Goal: Task Accomplishment & Management: Manage account settings

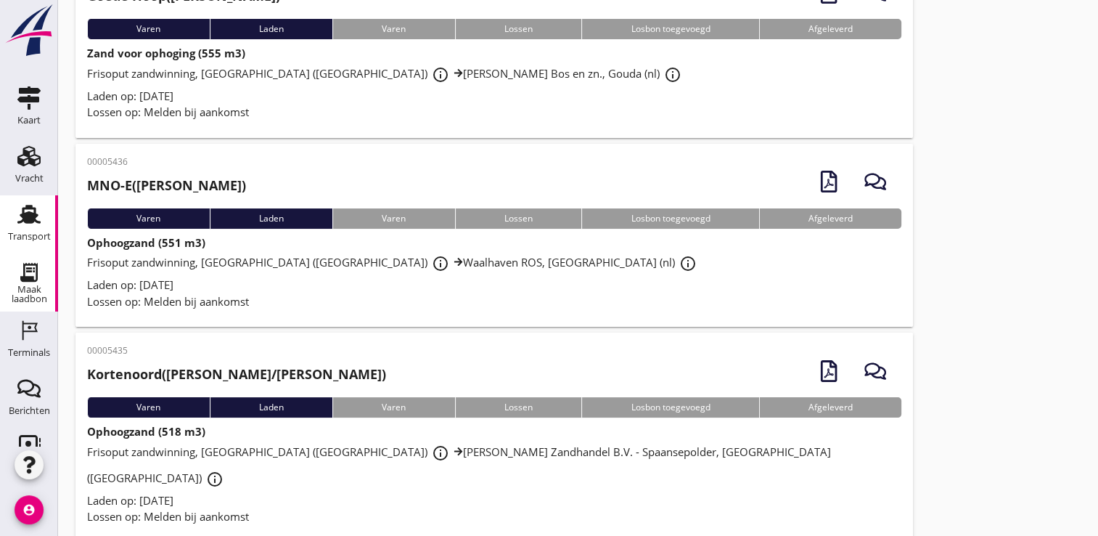
scroll to position [145, 0]
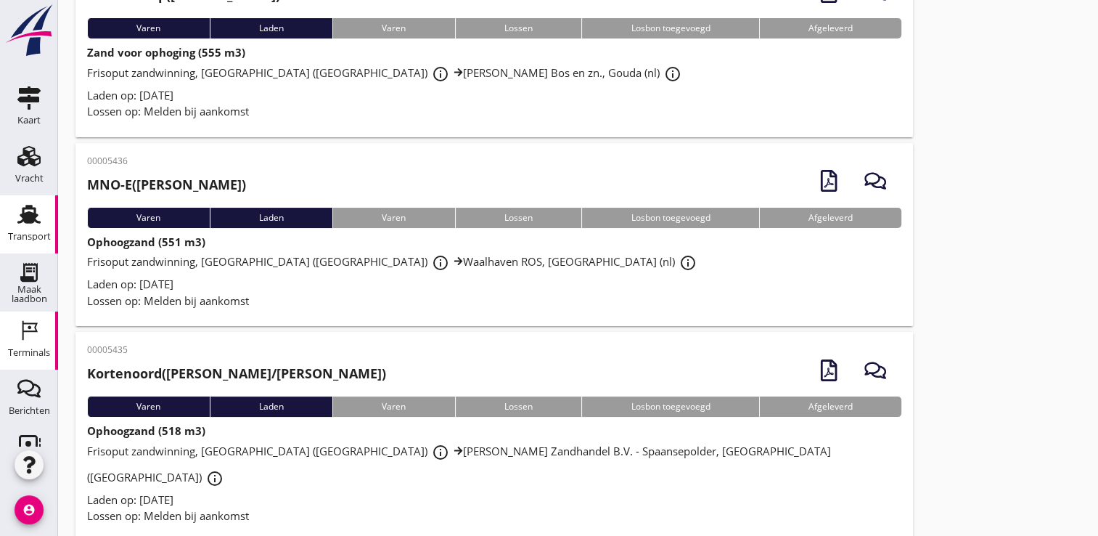
click at [12, 331] on div "Terminals" at bounding box center [29, 330] width 35 height 23
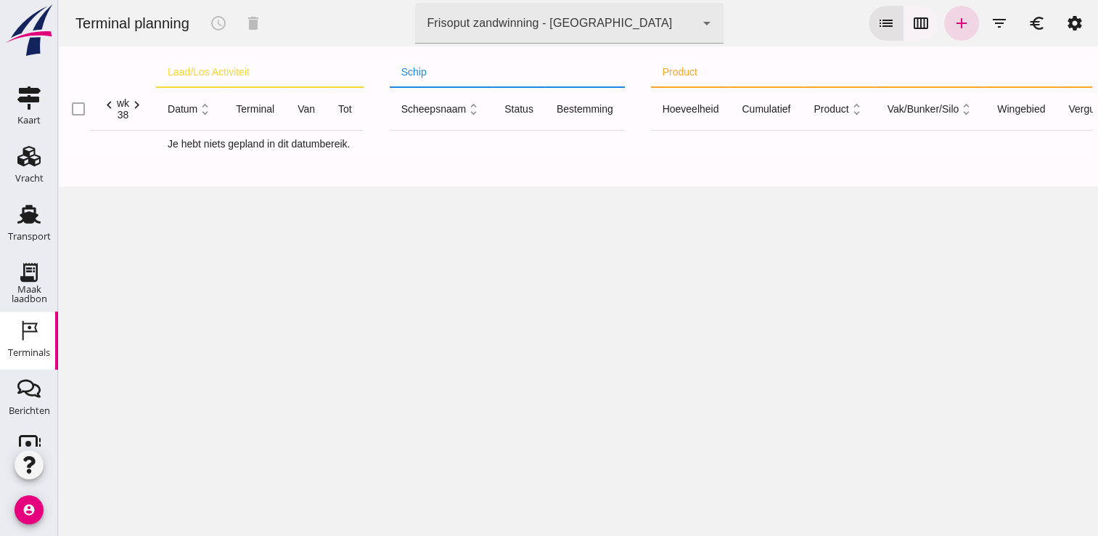
click at [912, 17] on icon "calendar_view_week" at bounding box center [920, 23] width 17 height 17
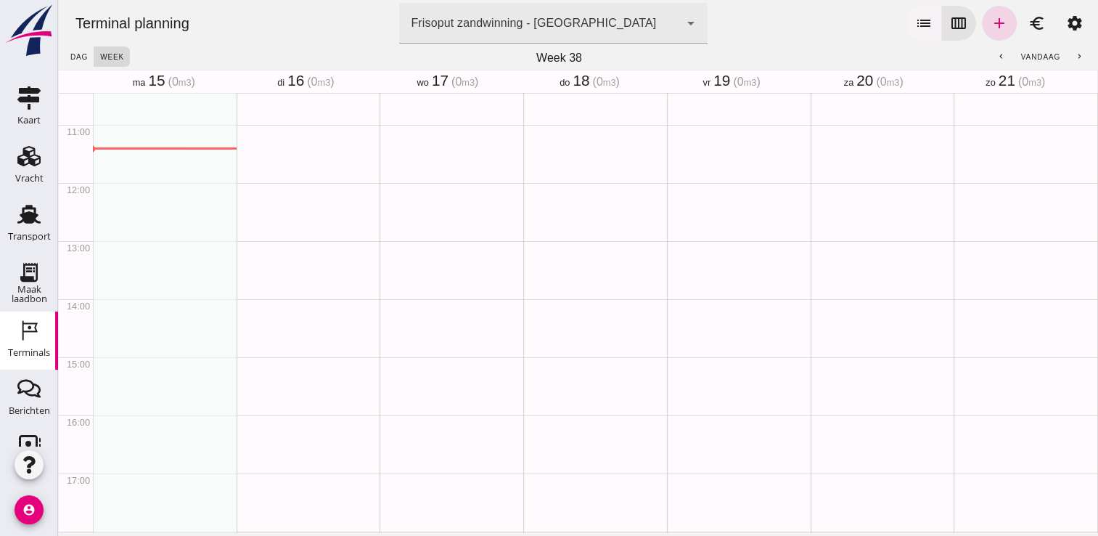
scroll to position [639, 0]
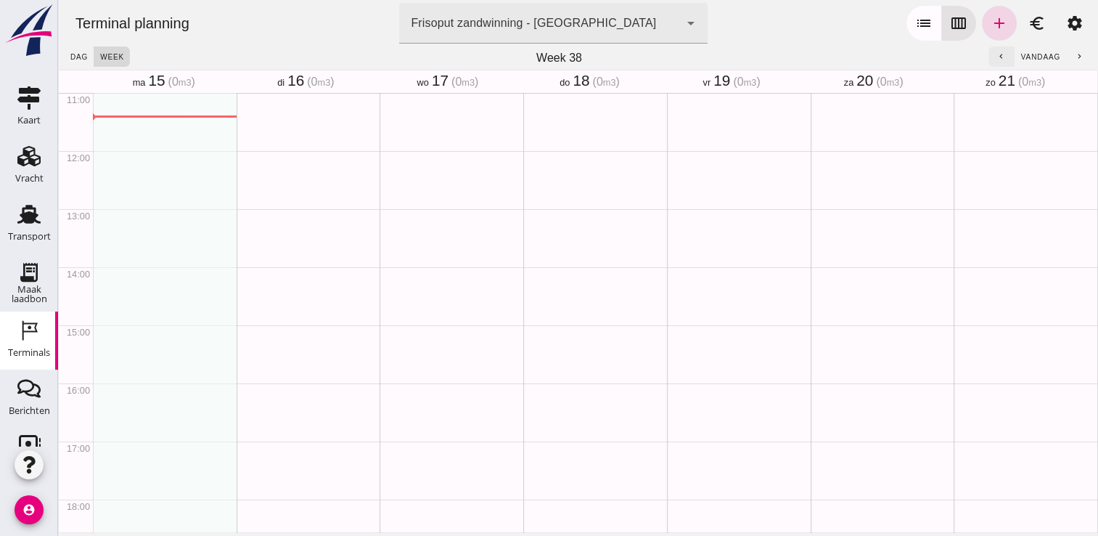
click at [996, 54] on icon "chevron_left" at bounding box center [1000, 56] width 9 height 9
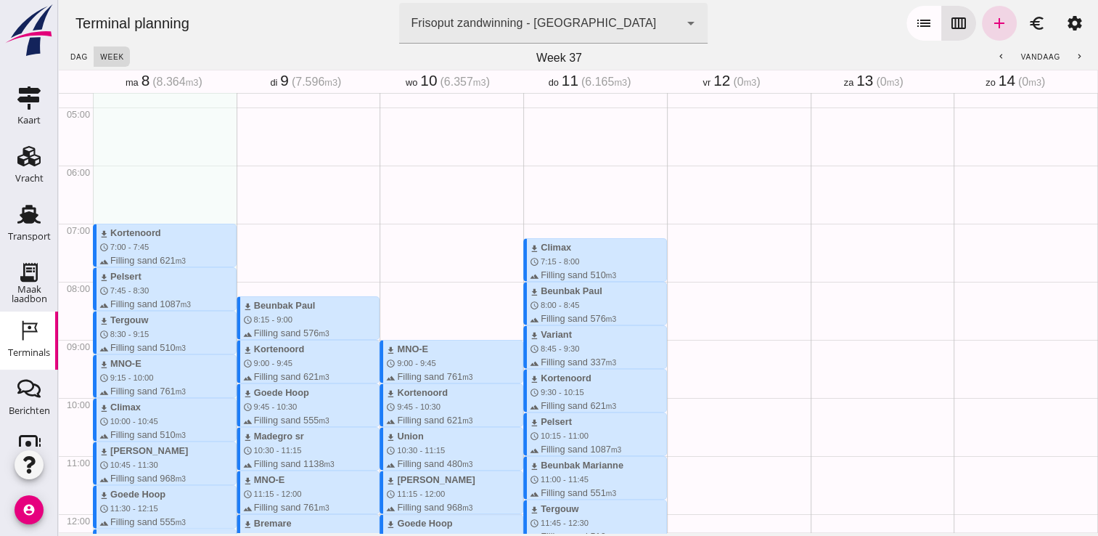
scroll to position [276, 0]
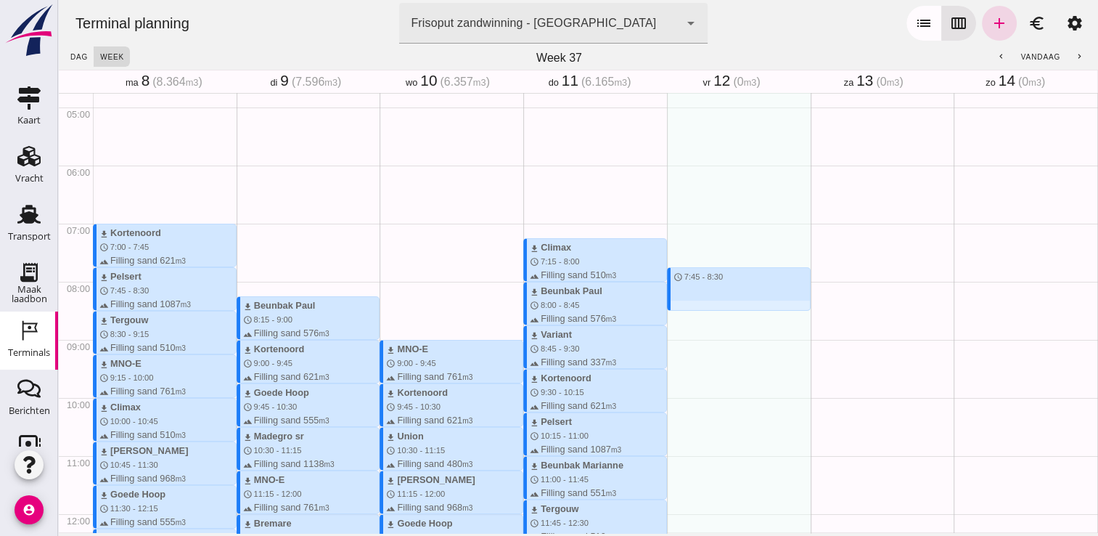
drag, startPoint x: 684, startPoint y: 263, endPoint x: 680, endPoint y: 308, distance: 45.1
click at [680, 308] on div "schedule 7:45 - 8:30" at bounding box center [739, 513] width 144 height 1393
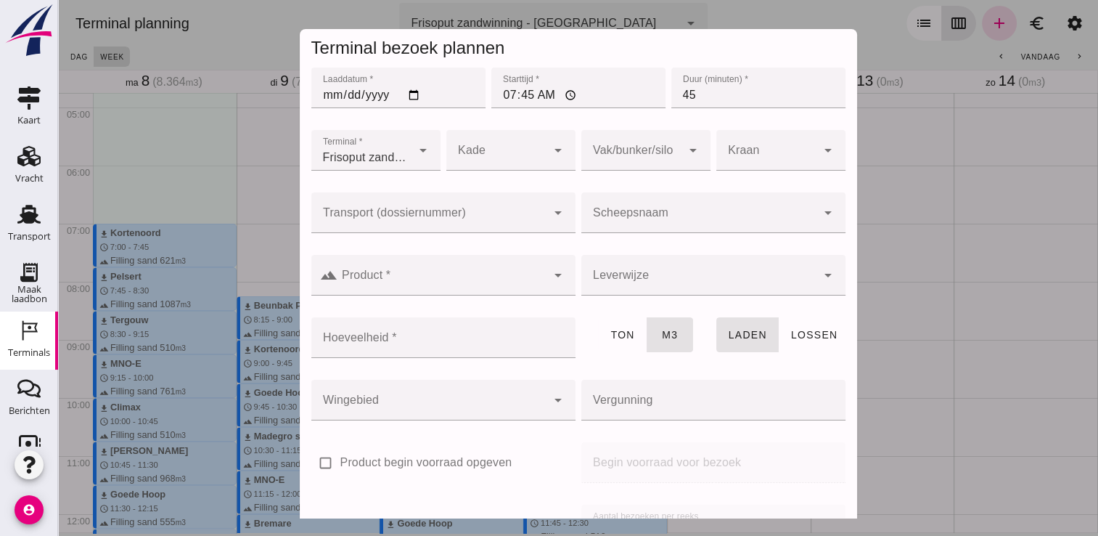
click at [676, 207] on div at bounding box center [698, 212] width 235 height 41
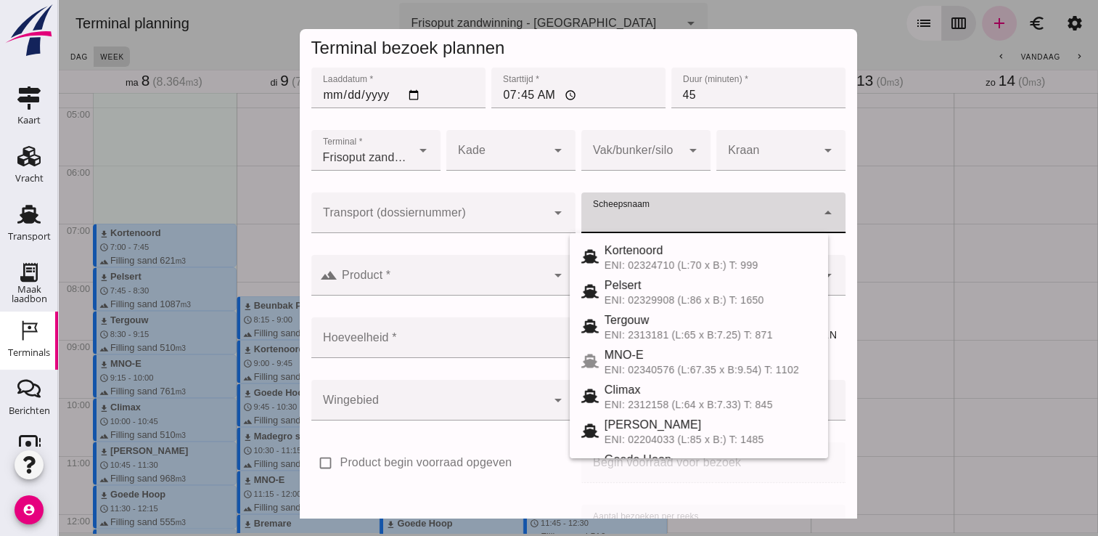
click at [726, 251] on div "Kortenoord" at bounding box center [711, 250] width 212 height 17
type input "Kortenoord"
type input "621"
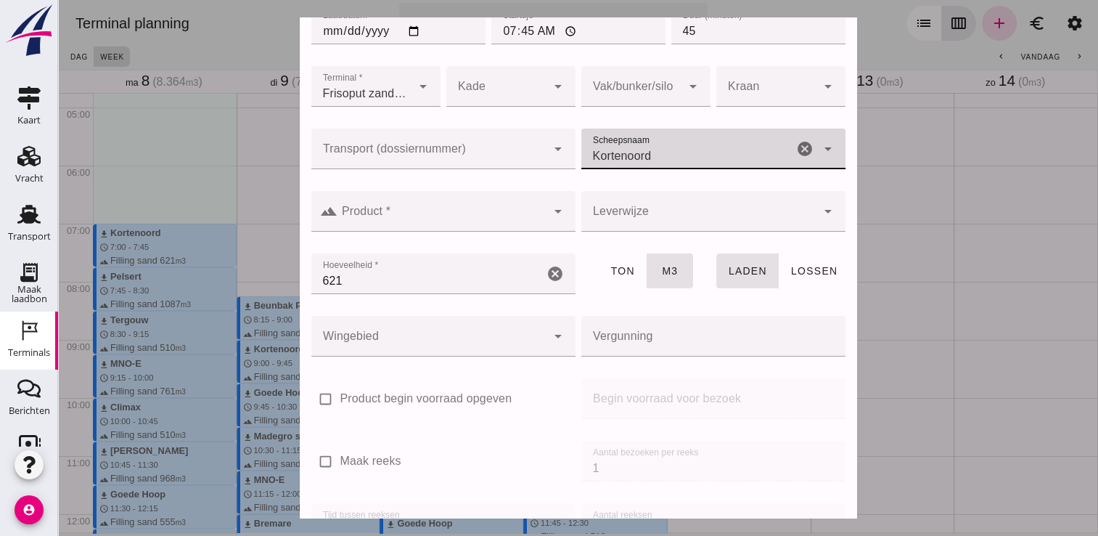
scroll to position [165, 0]
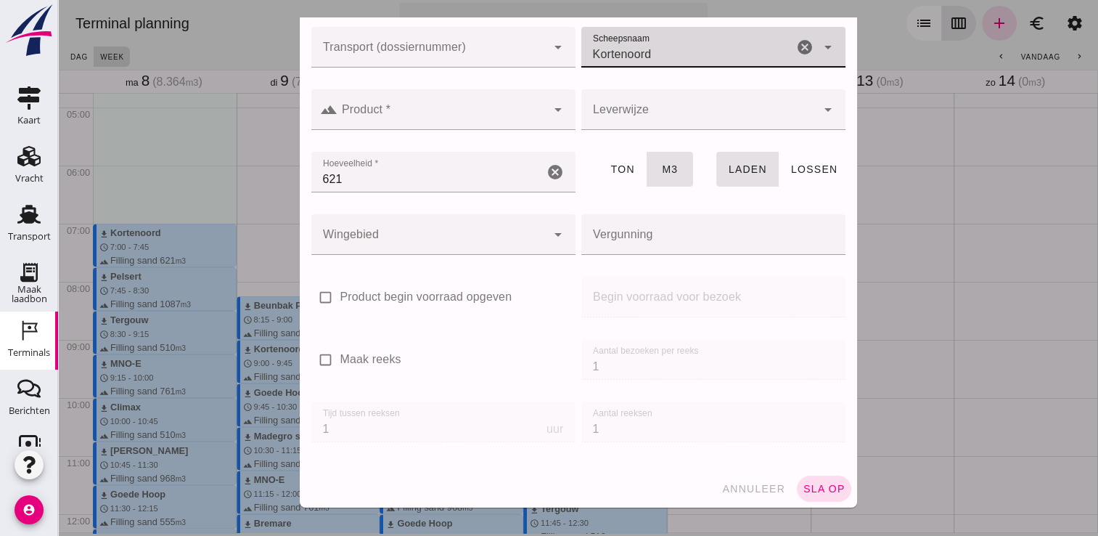
click at [400, 105] on div at bounding box center [441, 109] width 209 height 41
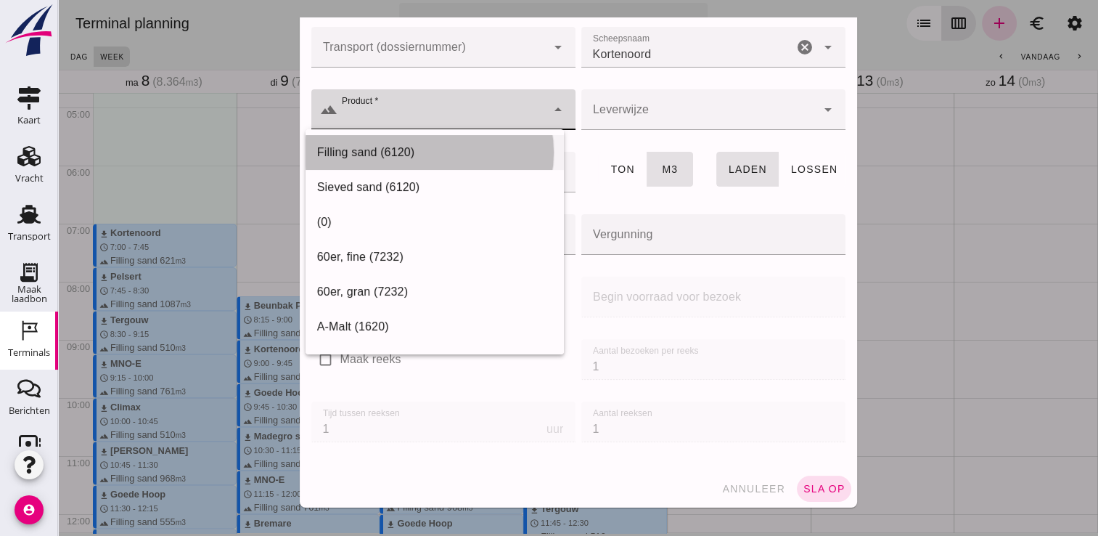
click at [393, 150] on div "Filling sand (6120)" at bounding box center [434, 152] width 235 height 17
type input "Filling sand (6120)"
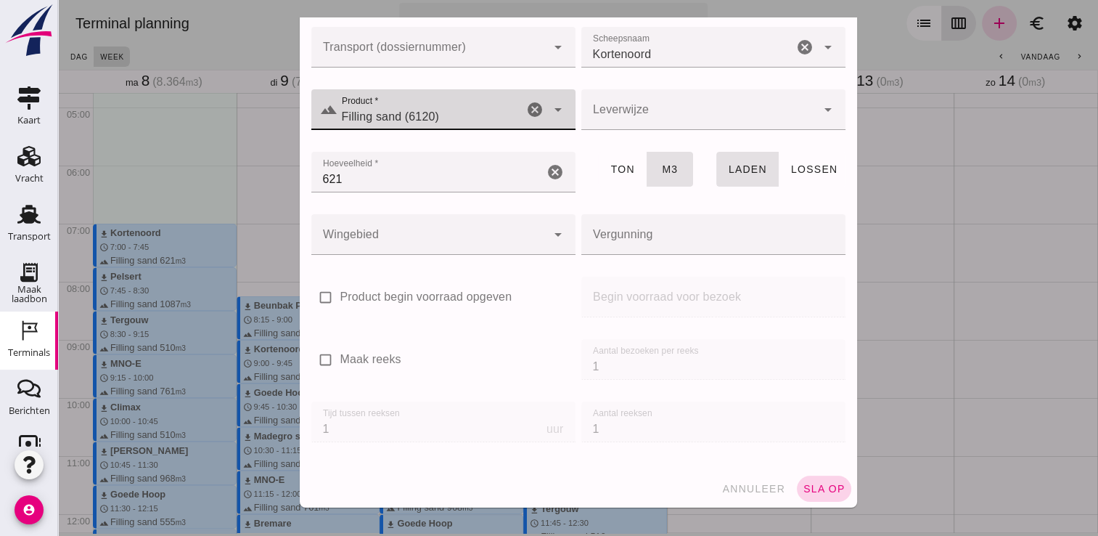
click at [803, 488] on span "sla op" at bounding box center [824, 489] width 43 height 12
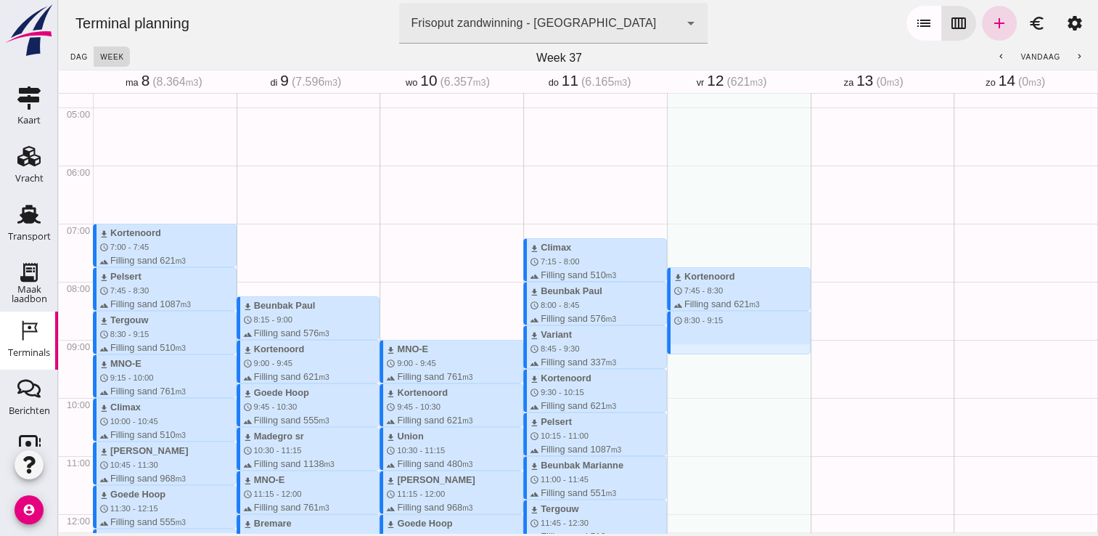
drag, startPoint x: 666, startPoint y: 311, endPoint x: 672, endPoint y: 354, distance: 43.2
click at [672, 354] on div "download Kortenoord schedule 7:45 - 8:30 terrain Filling sand 621 m3 schedule 8…" at bounding box center [739, 513] width 144 height 1393
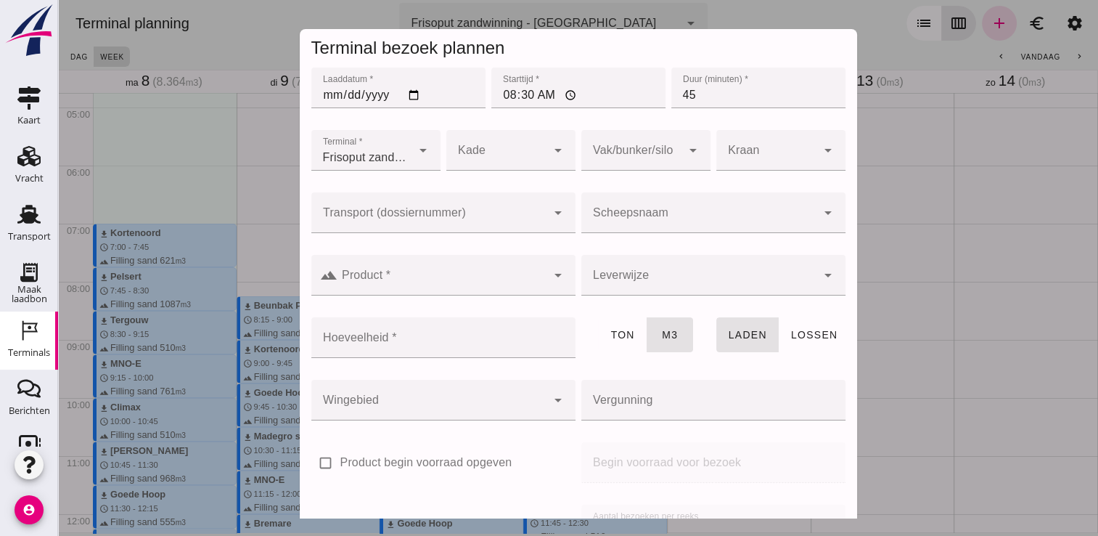
click at [728, 202] on div at bounding box center [698, 212] width 235 height 41
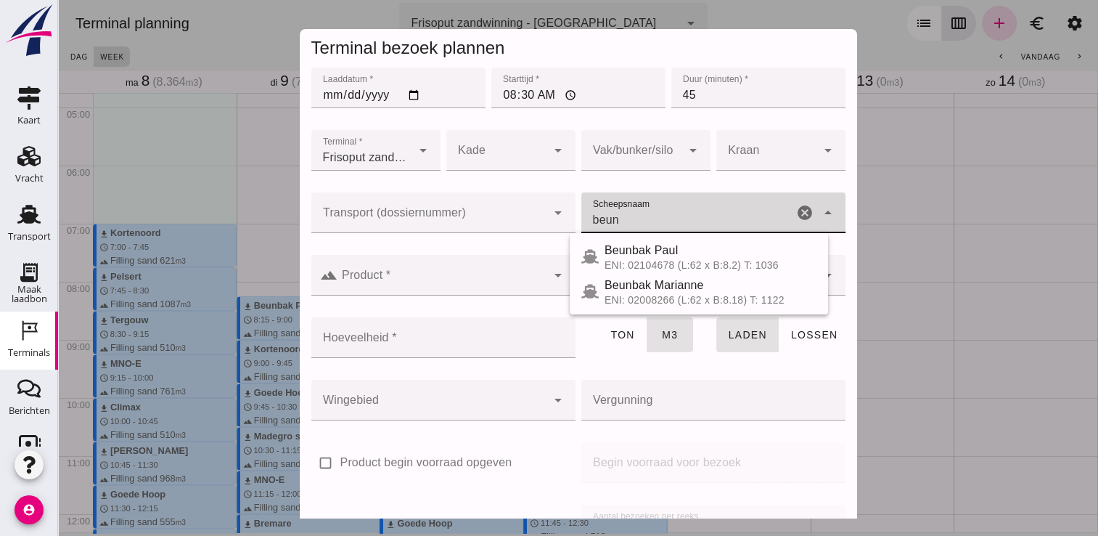
click at [682, 296] on div "ENI: 02008266 (L:62 x B:8.18) T: 1122" at bounding box center [711, 300] width 212 height 12
type input "Beunbak Marianne"
type input "551"
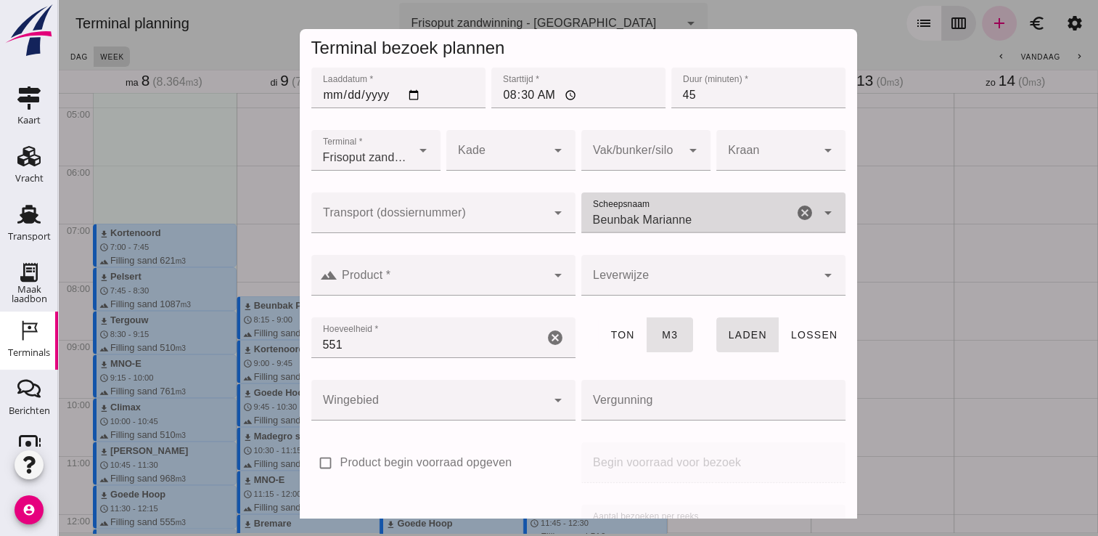
type input "Beunbak Marianne"
click at [508, 286] on input "Product *" at bounding box center [441, 282] width 209 height 17
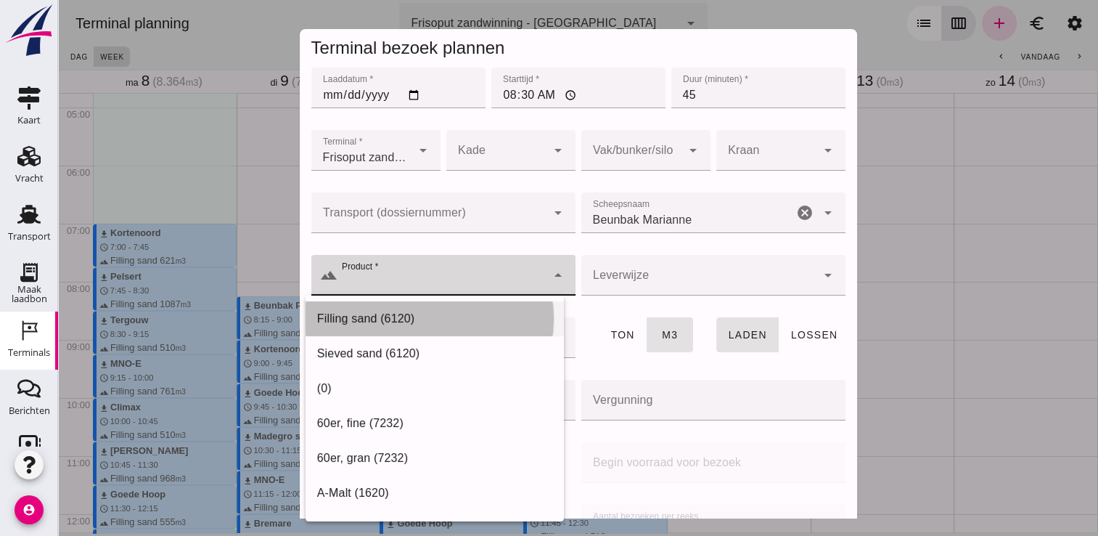
click at [486, 319] on div "Filling sand (6120)" at bounding box center [434, 318] width 235 height 17
type input "Filling sand (6120)"
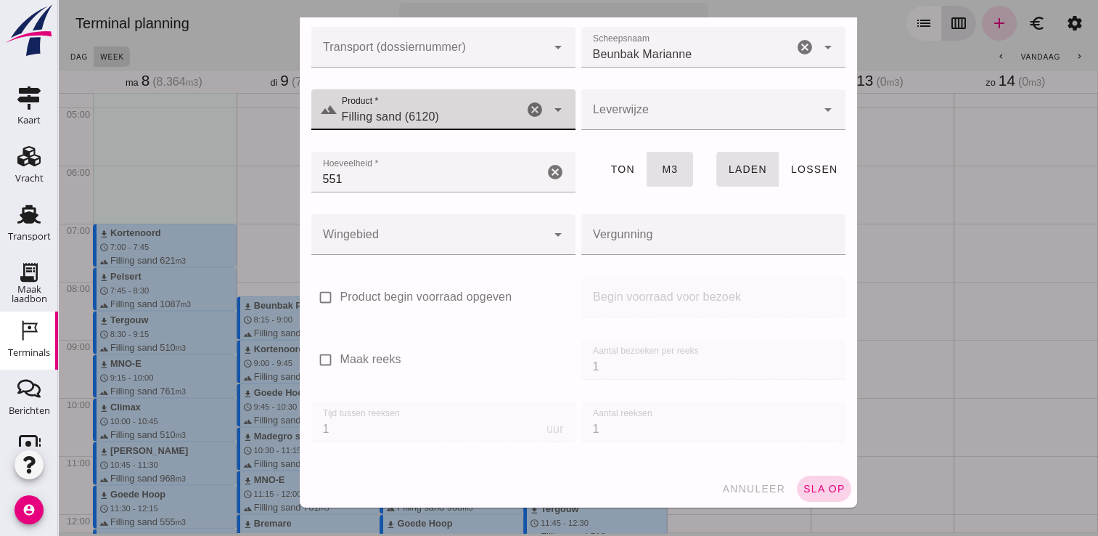
click at [809, 487] on span "sla op" at bounding box center [824, 489] width 43 height 12
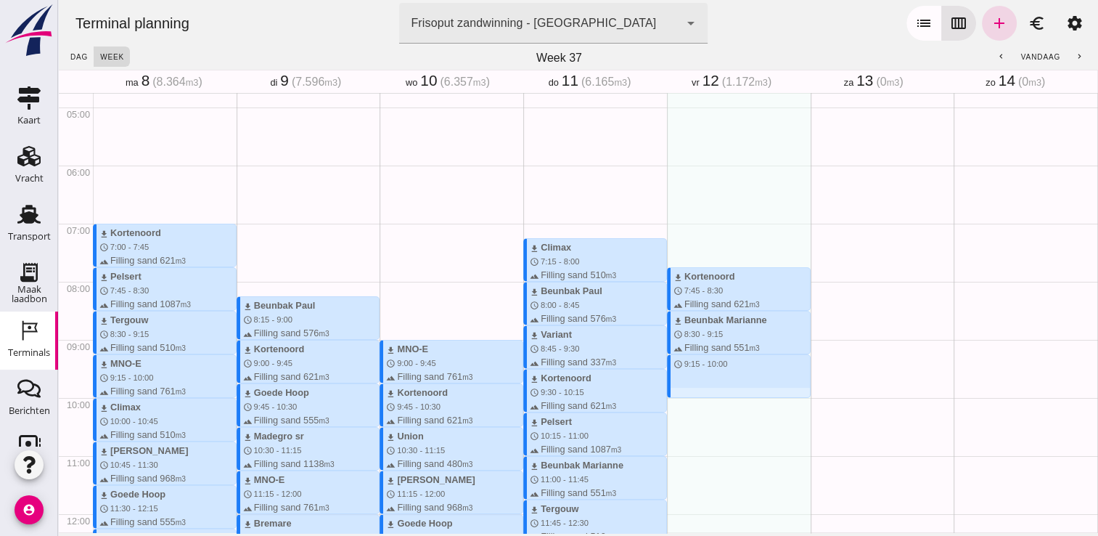
drag, startPoint x: 676, startPoint y: 355, endPoint x: 685, endPoint y: 393, distance: 39.4
click at [685, 393] on div "download Kortenoord schedule 7:45 - 8:30 terrain Filling sand 621 m3 download B…" at bounding box center [739, 513] width 144 height 1393
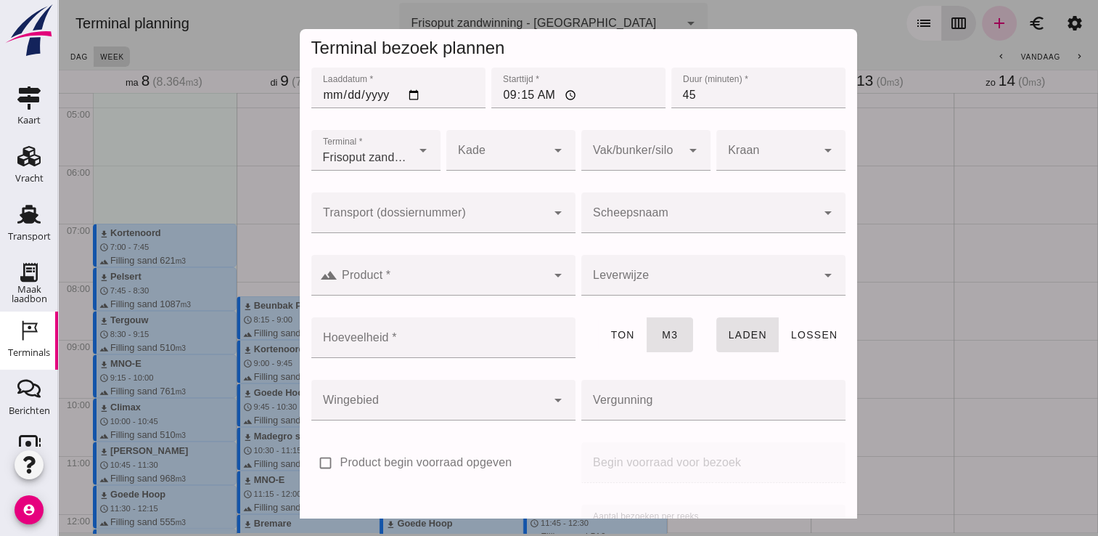
click at [639, 219] on input "Scheepsnaam" at bounding box center [698, 219] width 235 height 17
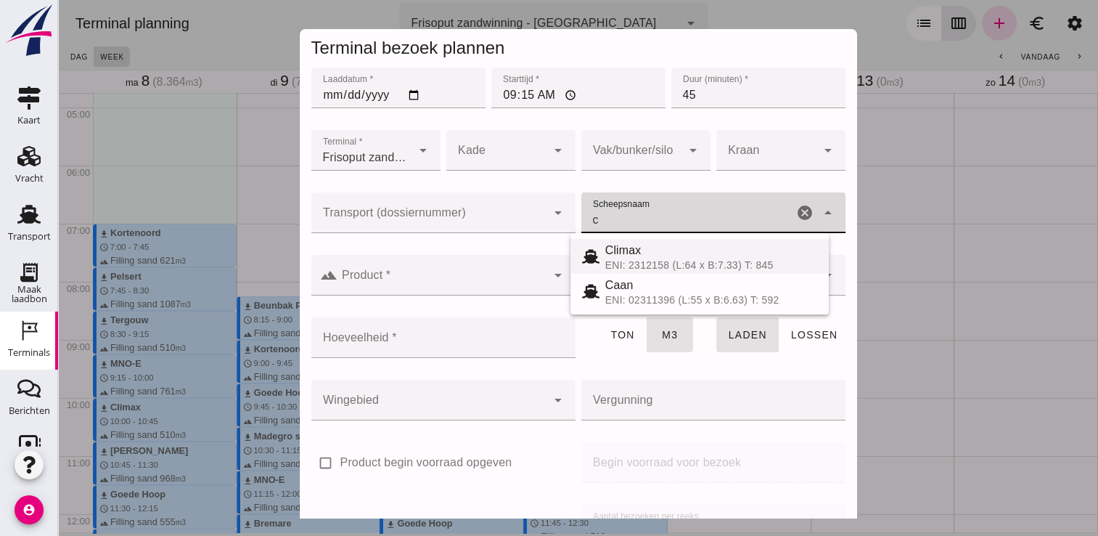
click at [636, 247] on span "Climax" at bounding box center [623, 250] width 36 height 12
type input "Climax"
type input "510"
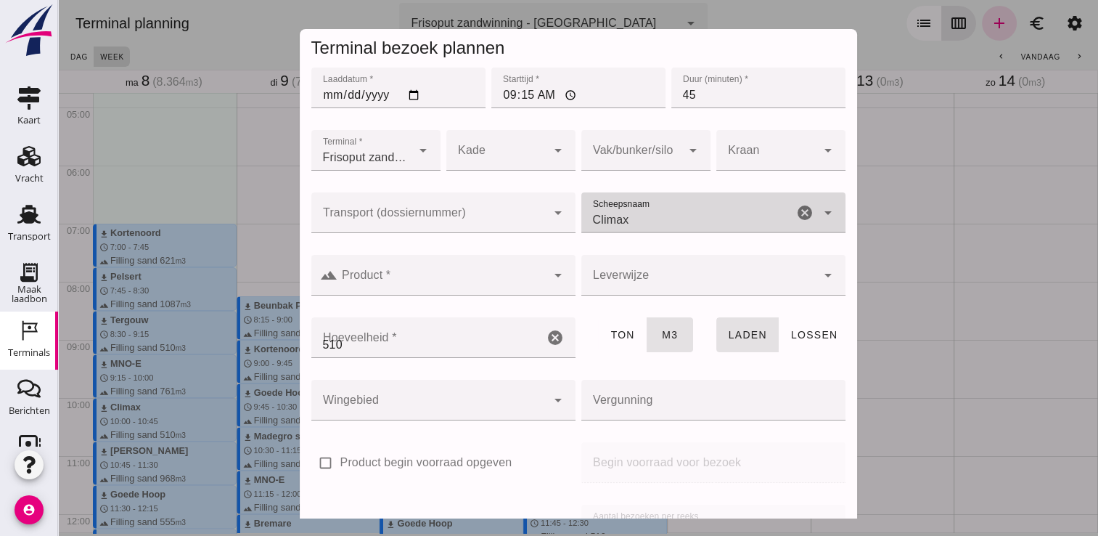
type input "Climax"
click at [495, 277] on input "Product *" at bounding box center [441, 282] width 209 height 17
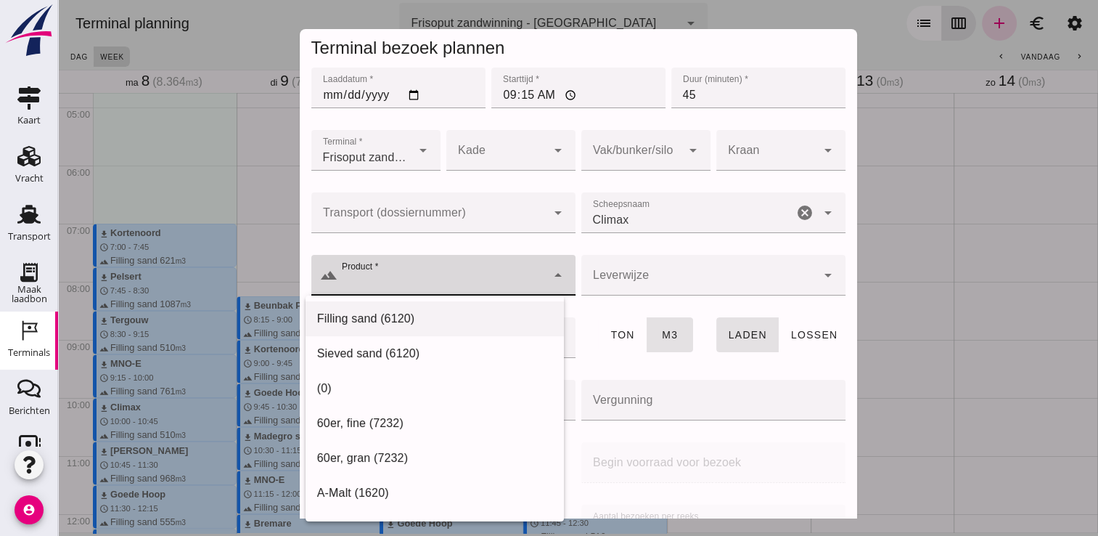
click at [441, 324] on div "Filling sand (6120)" at bounding box center [434, 318] width 235 height 17
type input "Filling sand (6120)"
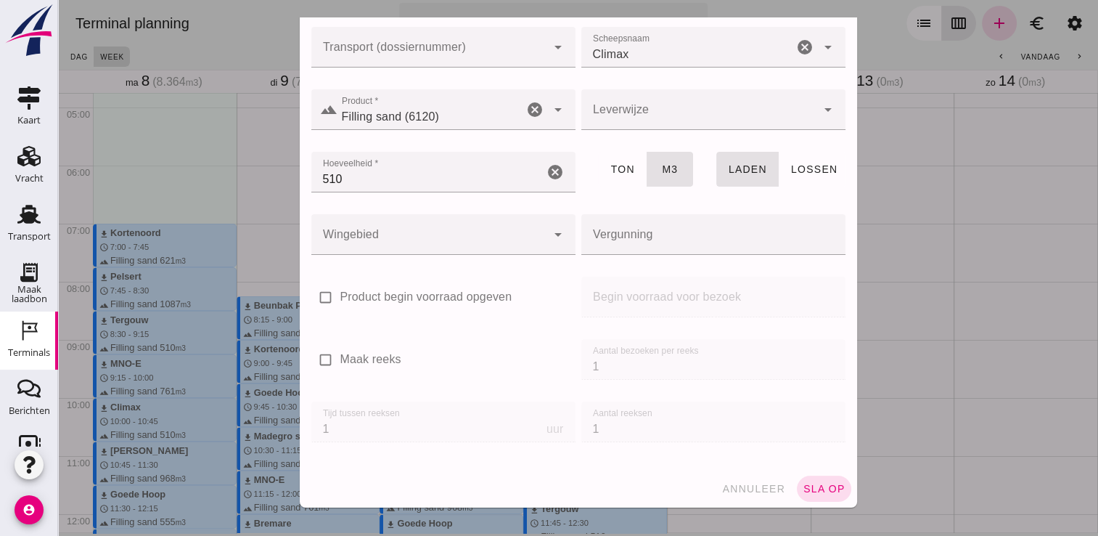
click at [808, 502] on div "annuleer sla op" at bounding box center [578, 489] width 557 height 38
click at [803, 489] on span "sla op" at bounding box center [824, 489] width 43 height 12
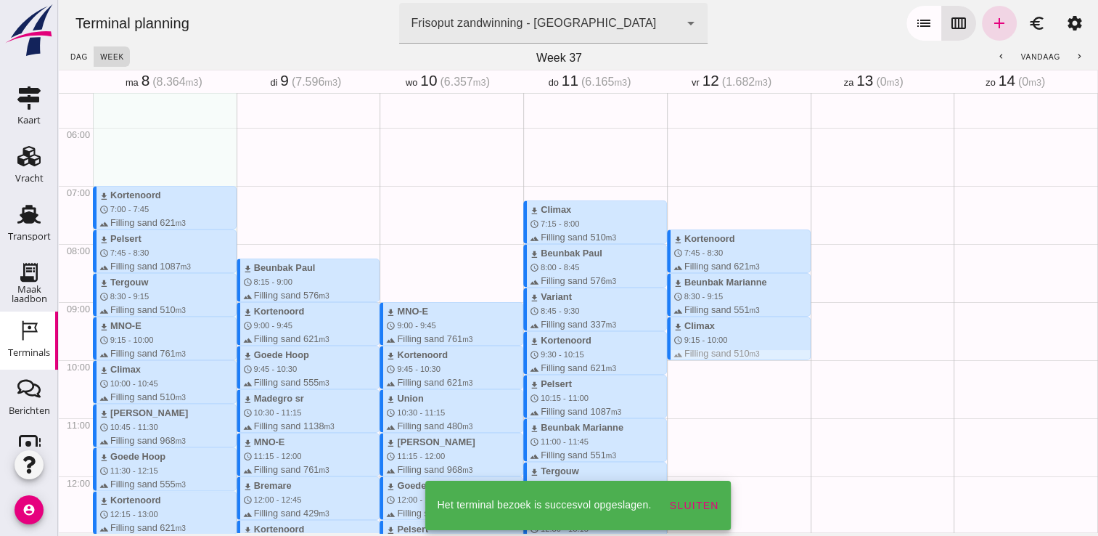
scroll to position [348, 0]
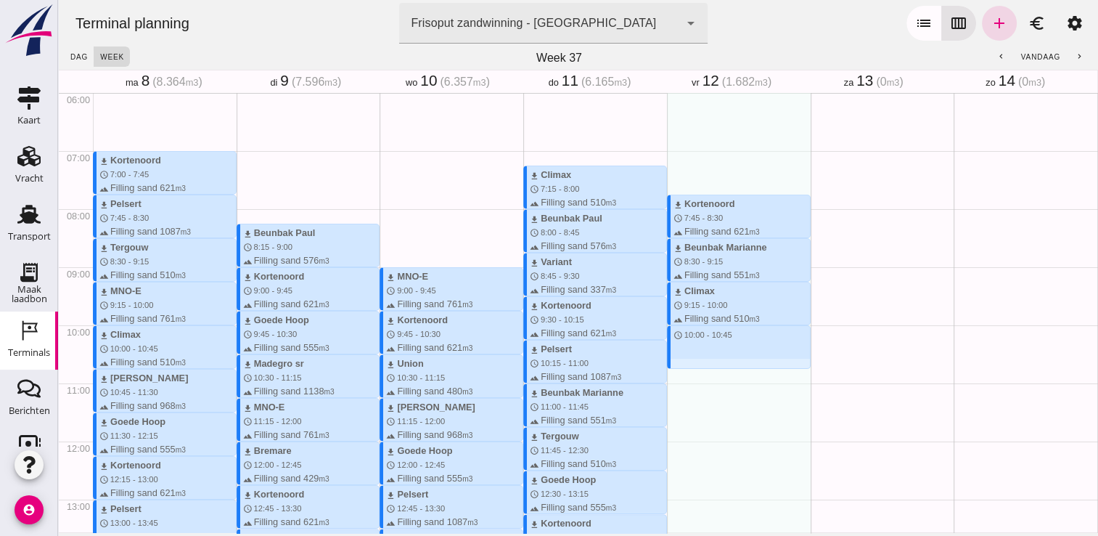
drag, startPoint x: 657, startPoint y: 327, endPoint x: 675, endPoint y: 369, distance: 45.8
click at [675, 369] on div "download Kortenoord schedule 7:45 - 8:30 terrain Filling sand 621 m3 download B…" at bounding box center [739, 441] width 144 height 1393
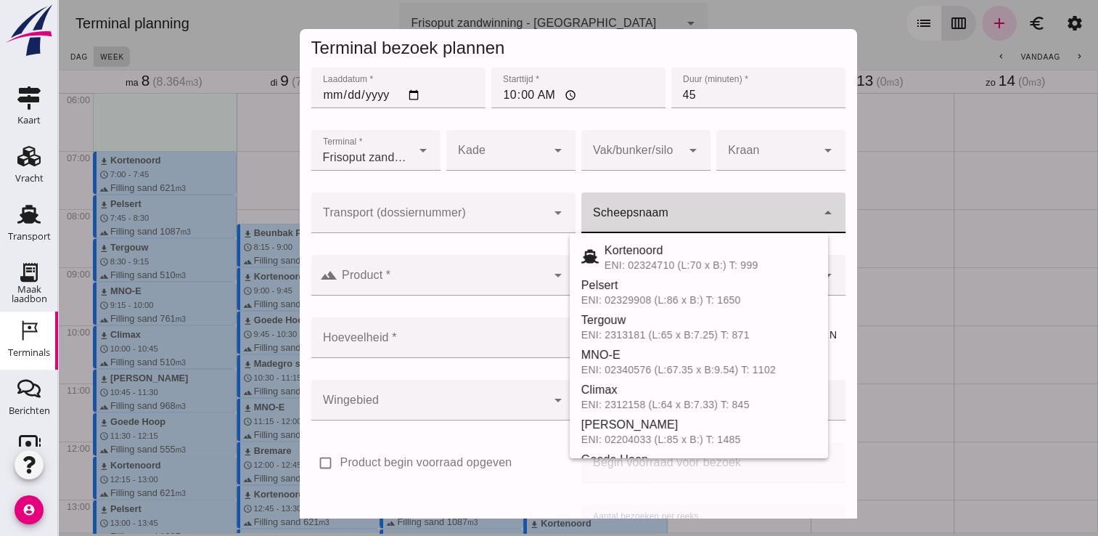
click at [679, 213] on input "Scheepsnaam" at bounding box center [698, 219] width 235 height 17
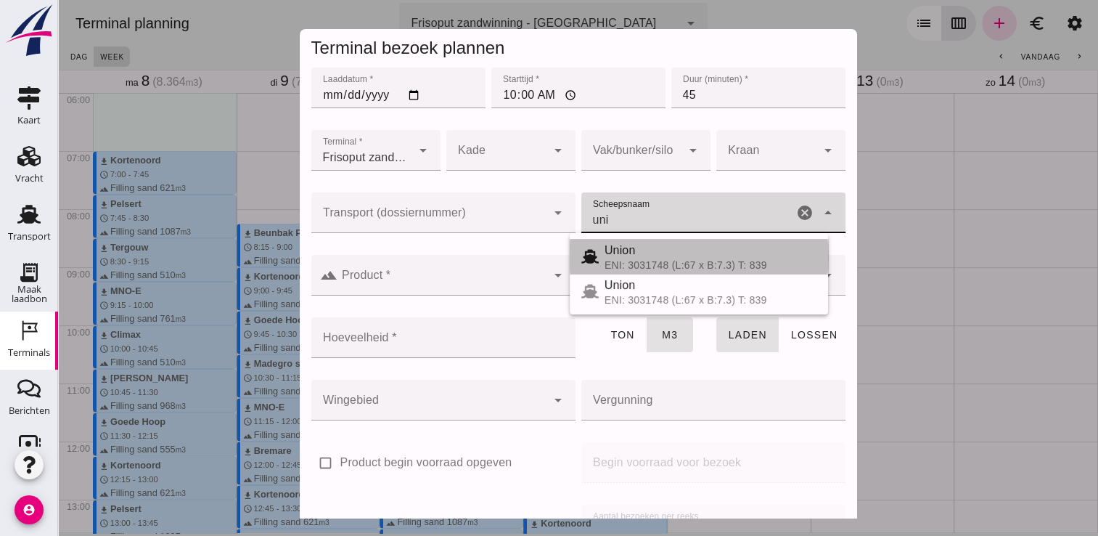
click at [640, 244] on div "Union" at bounding box center [711, 250] width 212 height 17
type input "Union"
type input "480"
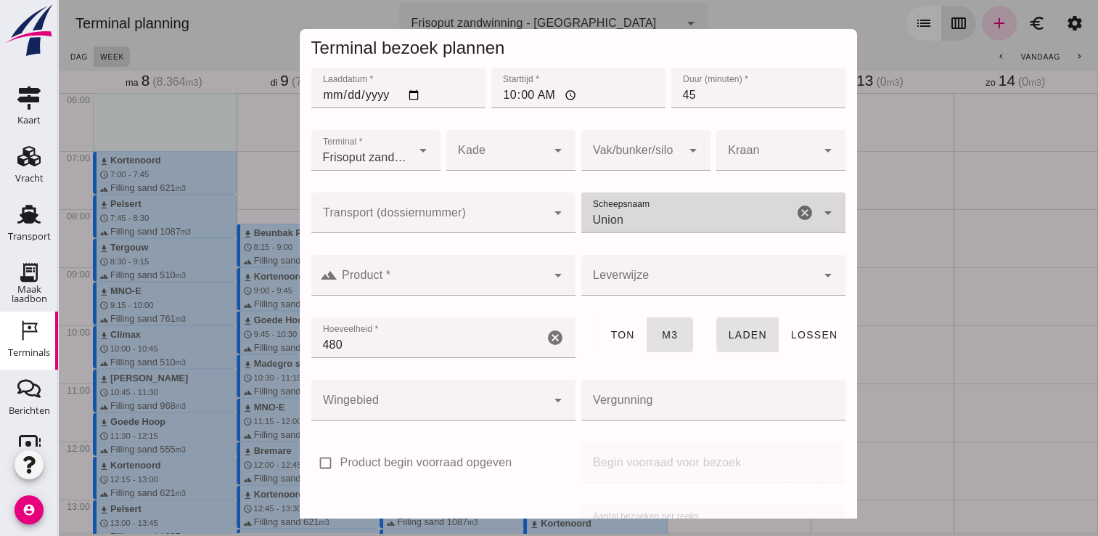
type input "Union"
click at [494, 274] on input "Product *" at bounding box center [441, 282] width 209 height 17
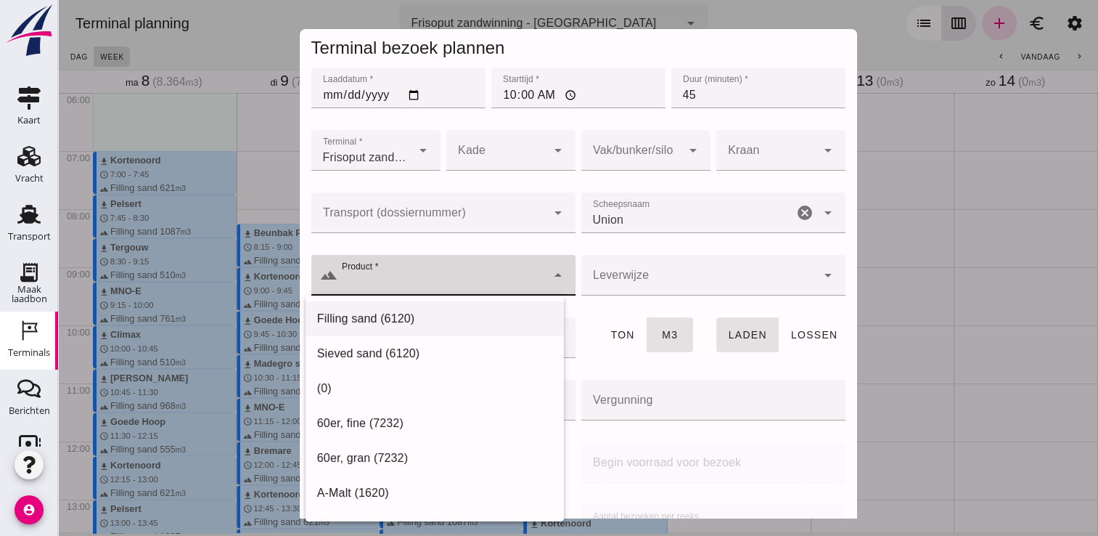
click at [456, 321] on div "Filling sand (6120)" at bounding box center [434, 318] width 235 height 17
type input "Filling sand (6120)"
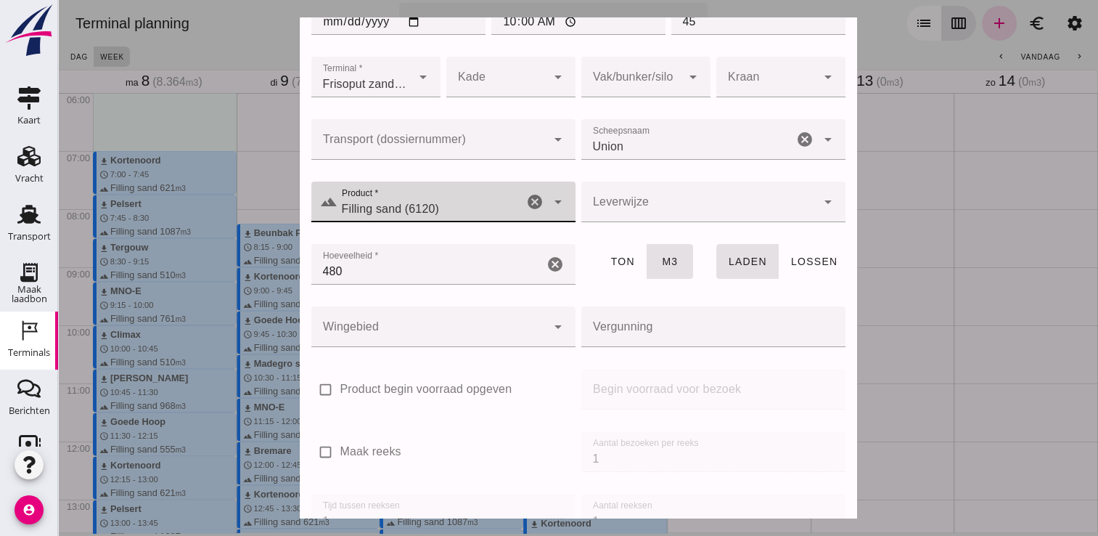
scroll to position [165, 0]
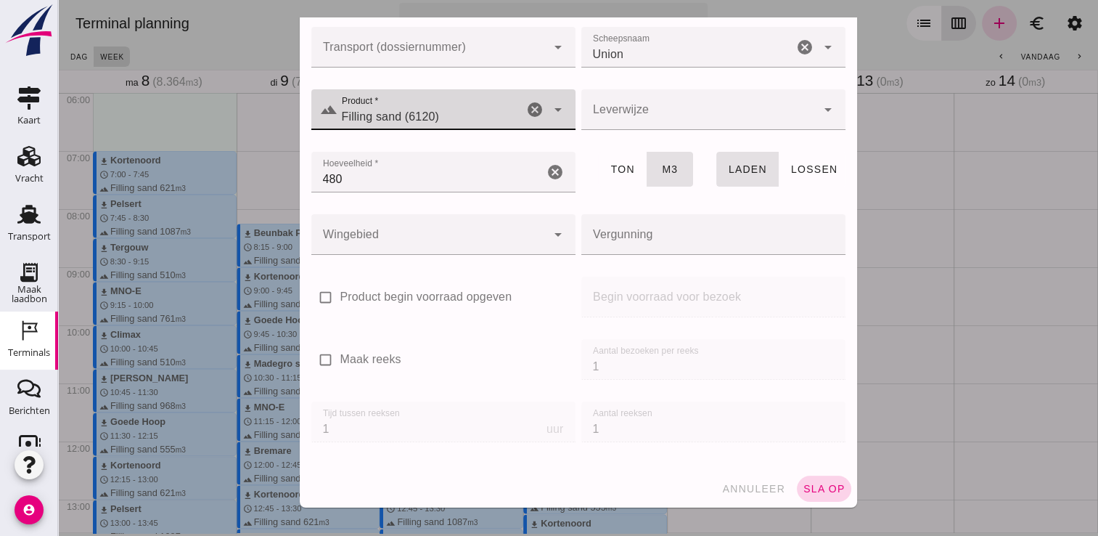
click at [815, 488] on span "sla op" at bounding box center [824, 489] width 43 height 12
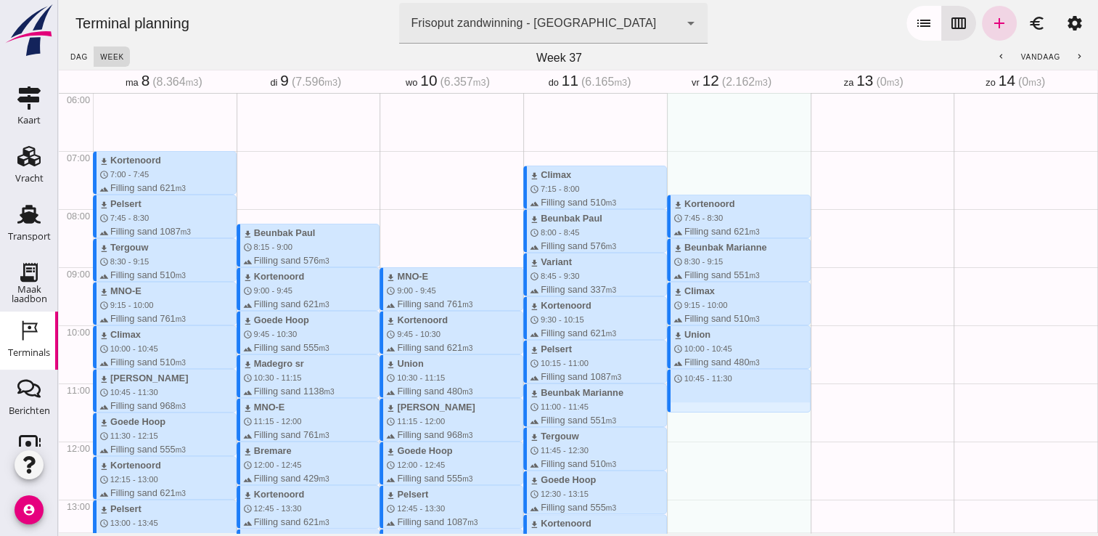
drag, startPoint x: 669, startPoint y: 370, endPoint x: 670, endPoint y: 408, distance: 37.7
click at [670, 408] on div "download Kortenoord schedule 7:45 - 8:30 terrain Filling sand 621 m3 download B…" at bounding box center [739, 441] width 144 height 1393
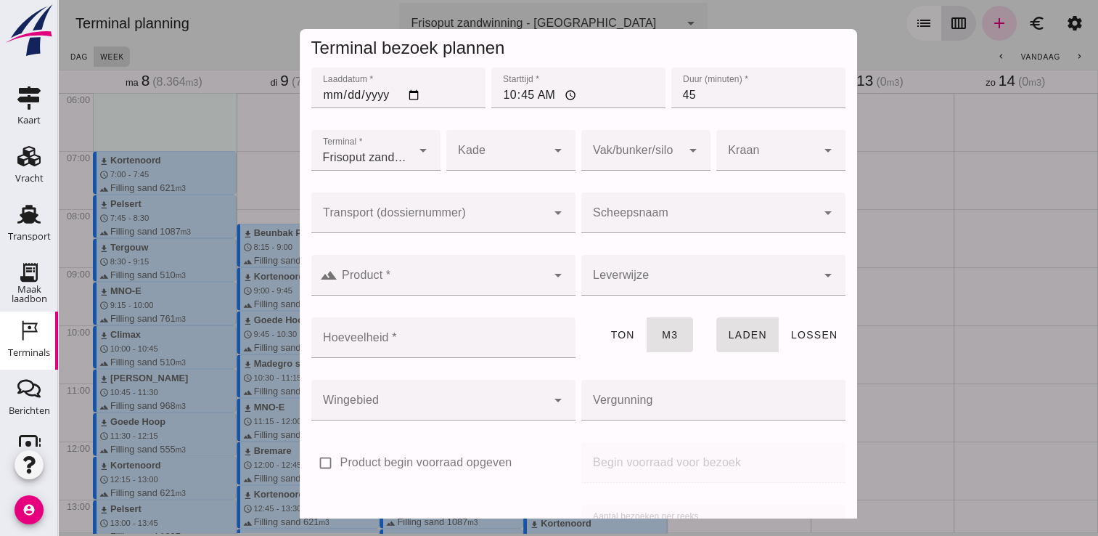
click at [685, 213] on input "Scheepsnaam" at bounding box center [698, 219] width 235 height 17
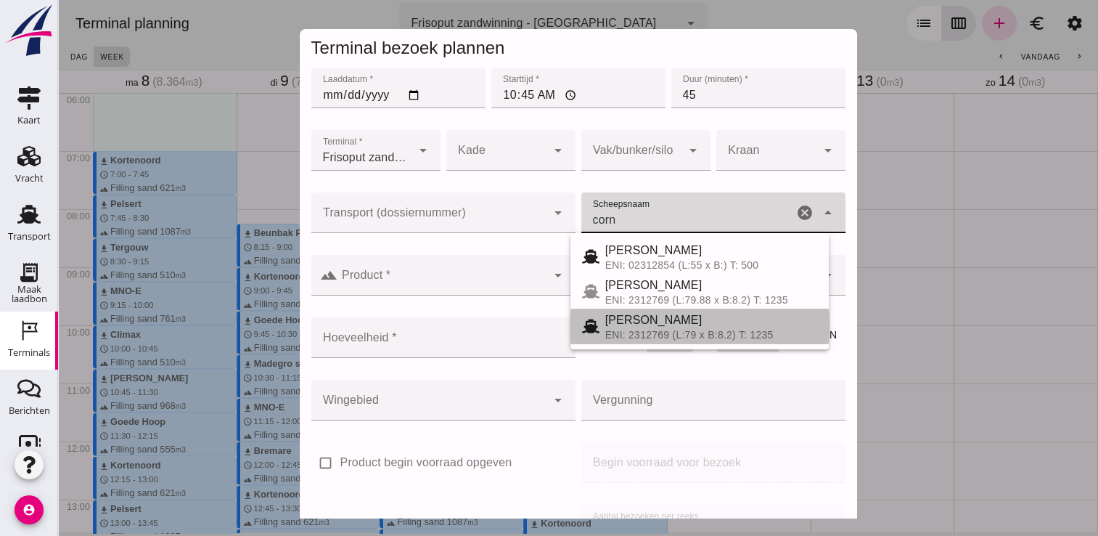
click at [659, 329] on div "ENI: 2312769 (L:79 x B:8.2) T: 1235" at bounding box center [711, 335] width 212 height 12
type input "[PERSON_NAME]"
type input "718"
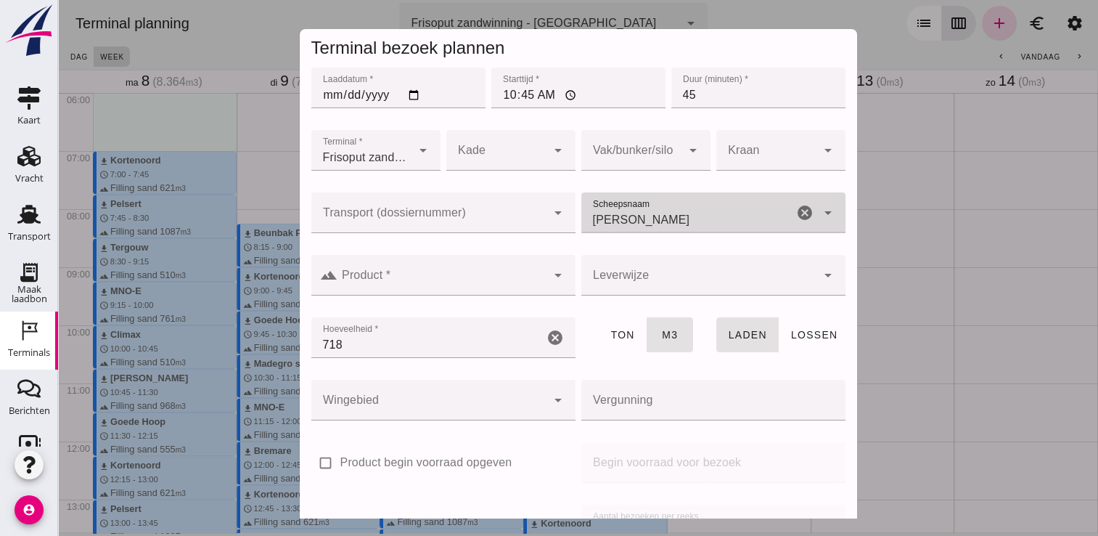
type input "[PERSON_NAME]"
click at [520, 280] on input "Product *" at bounding box center [441, 282] width 209 height 17
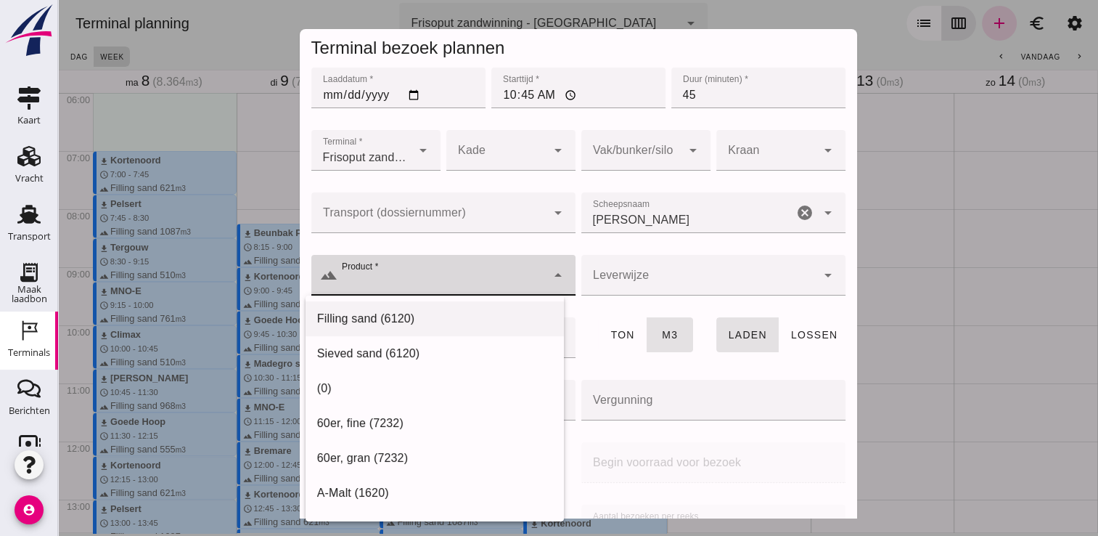
click at [487, 318] on div "Filling sand (6120)" at bounding box center [434, 318] width 235 height 17
type input "Filling sand (6120)"
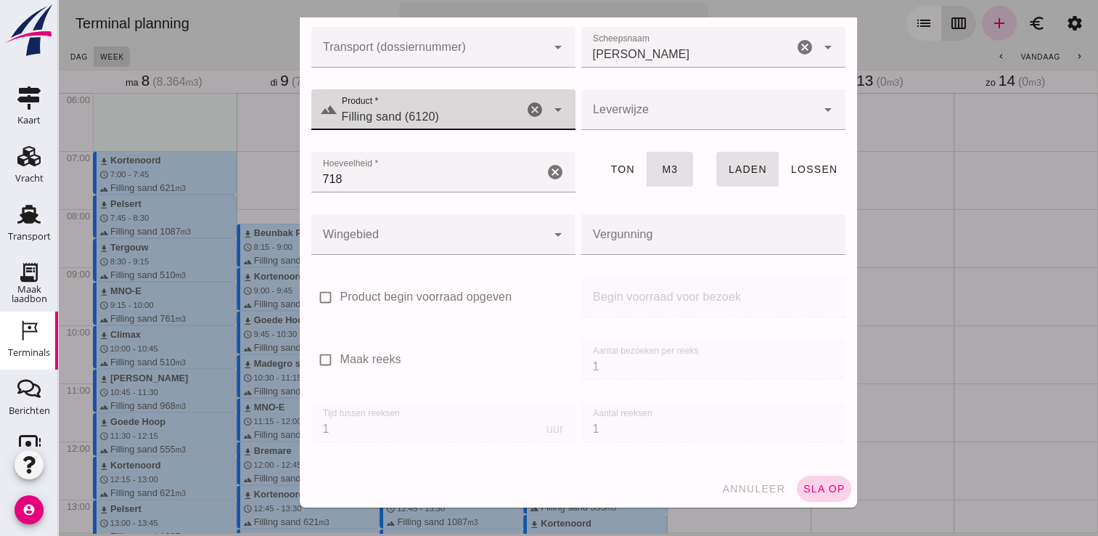
click at [805, 479] on button "sla op" at bounding box center [824, 488] width 54 height 26
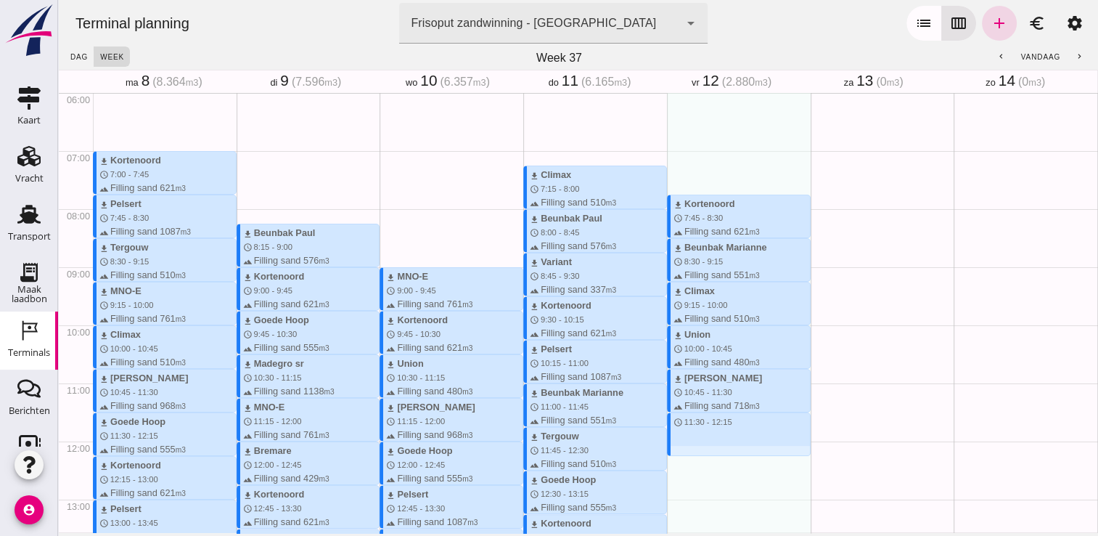
drag, startPoint x: 732, startPoint y: 412, endPoint x: 723, endPoint y: 458, distance: 46.5
click at [723, 458] on div "download Kortenoord schedule 7:45 - 8:30 terrain Filling sand 621 m3 download B…" at bounding box center [739, 441] width 144 height 1393
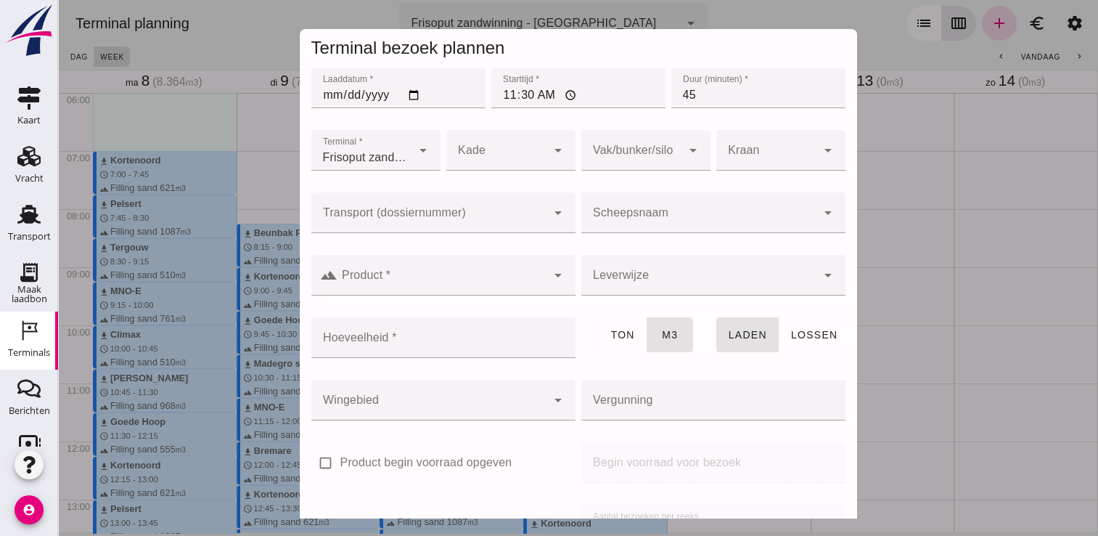
click at [705, 199] on div at bounding box center [698, 212] width 235 height 41
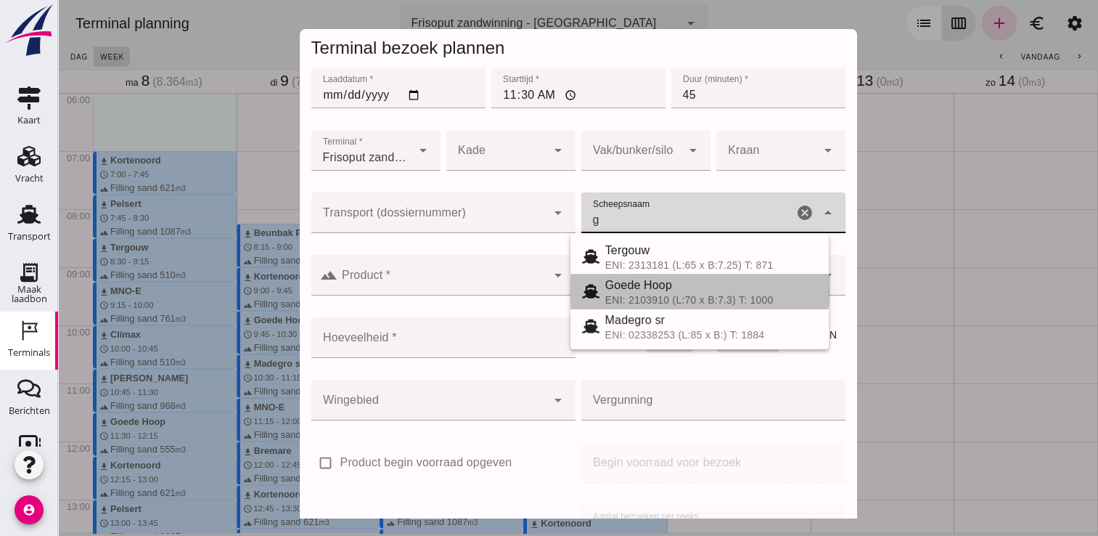
click at [681, 288] on div "Goede Hoop" at bounding box center [711, 285] width 212 height 17
type input "Goede Hoop"
type input "555"
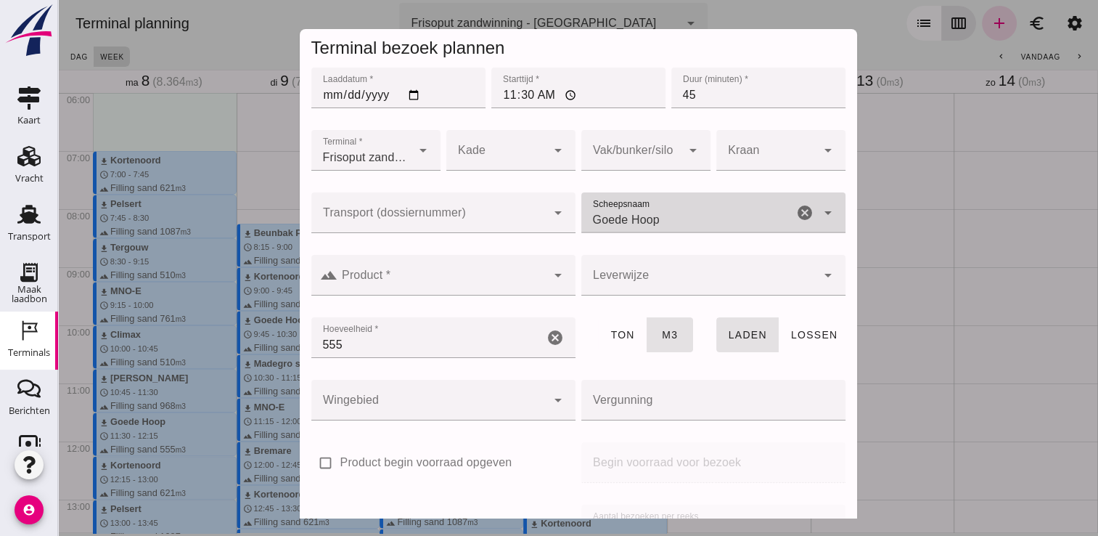
type input "Goede Hoop"
click at [517, 277] on input "Product *" at bounding box center [441, 282] width 209 height 17
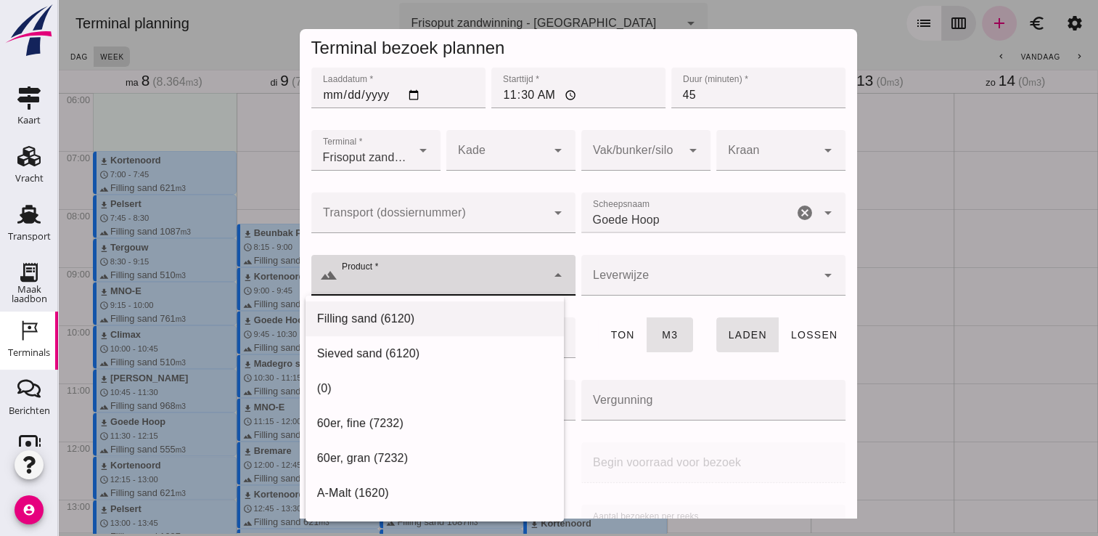
click at [494, 311] on div "Filling sand (6120)" at bounding box center [434, 318] width 235 height 17
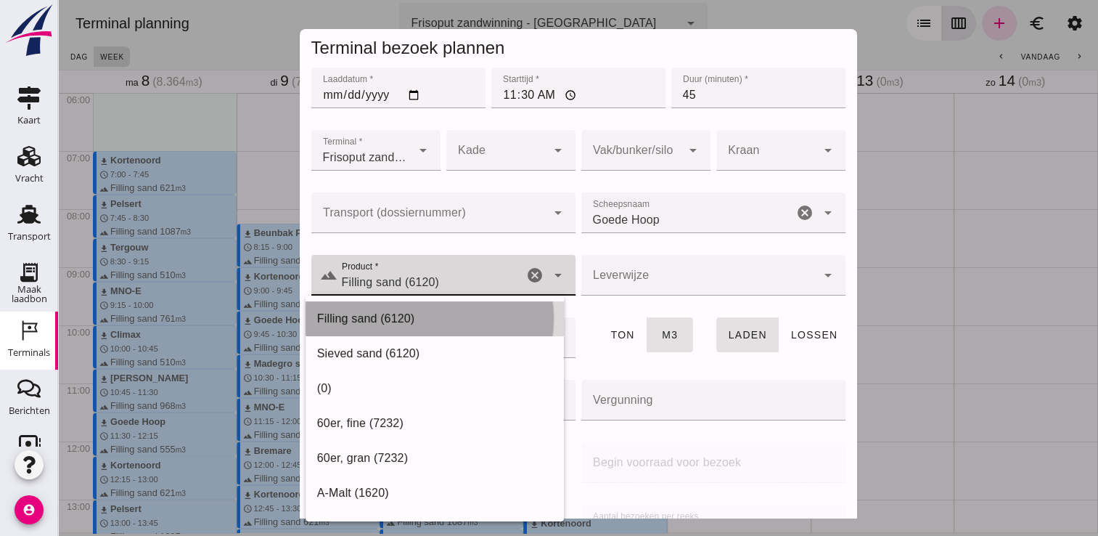
type input "Filling sand (6120)"
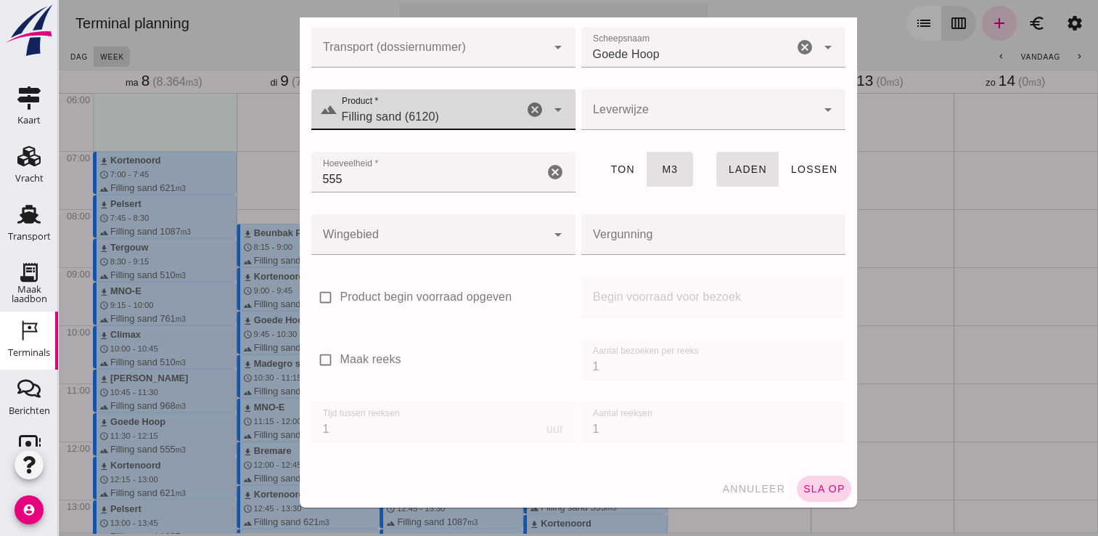
drag, startPoint x: 818, startPoint y: 482, endPoint x: 810, endPoint y: 480, distance: 8.3
click at [817, 483] on span "sla op" at bounding box center [824, 489] width 43 height 12
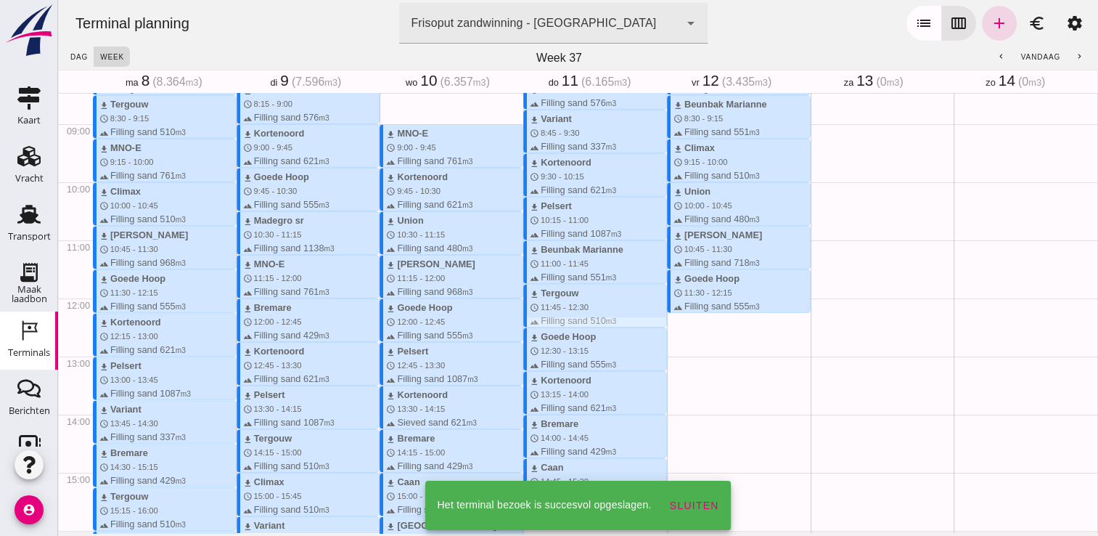
scroll to position [494, 0]
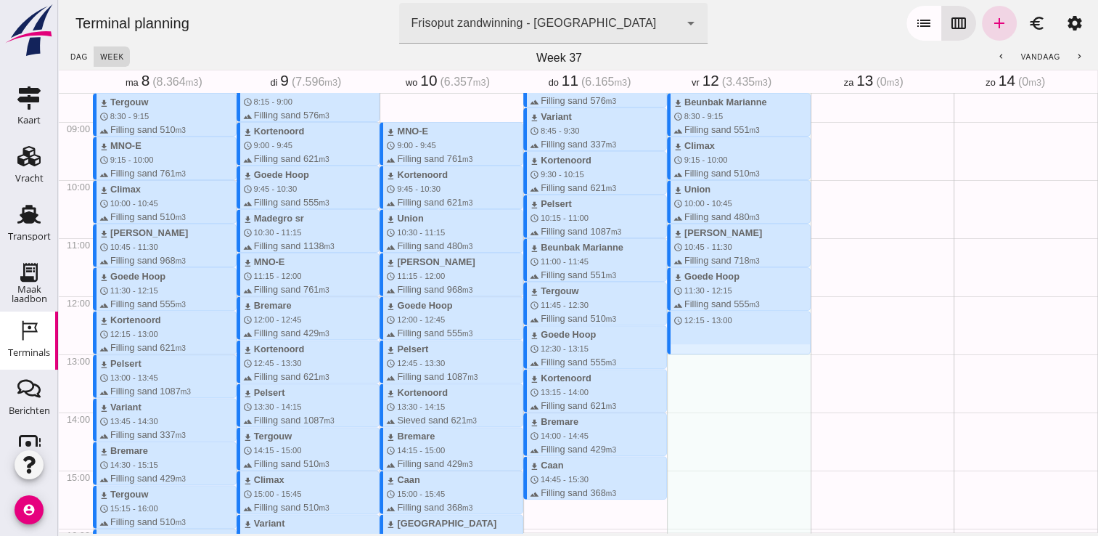
drag, startPoint x: 684, startPoint y: 314, endPoint x: 681, endPoint y: 359, distance: 44.4
click at [681, 359] on div "download Kortenoord schedule 7:45 - 8:30 terrain Filling sand 621 m3 download B…" at bounding box center [739, 295] width 144 height 1393
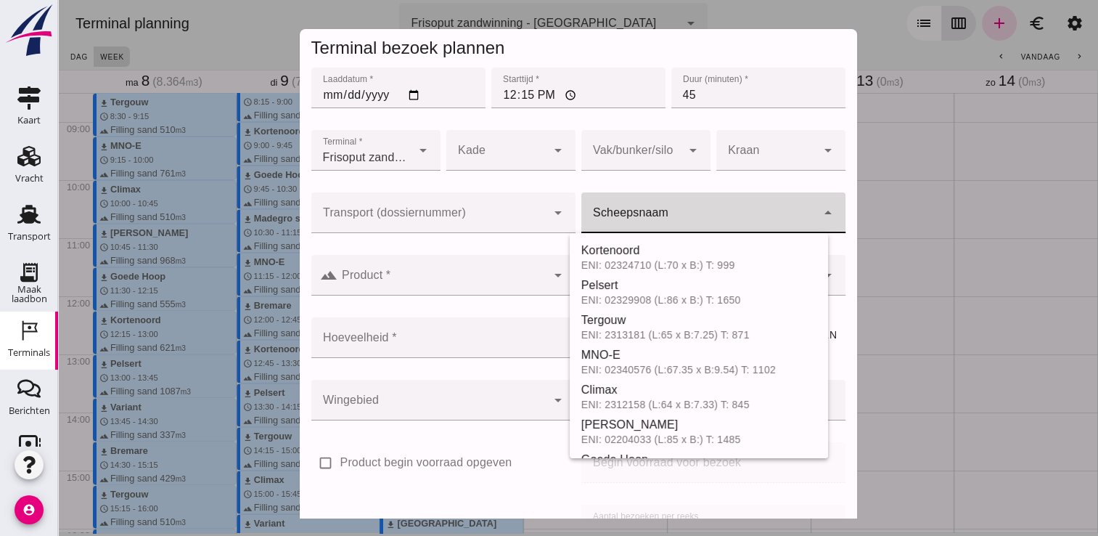
drag, startPoint x: 705, startPoint y: 216, endPoint x: 694, endPoint y: 201, distance: 19.2
click at [705, 216] on input "Scheepsnaam" at bounding box center [698, 219] width 235 height 17
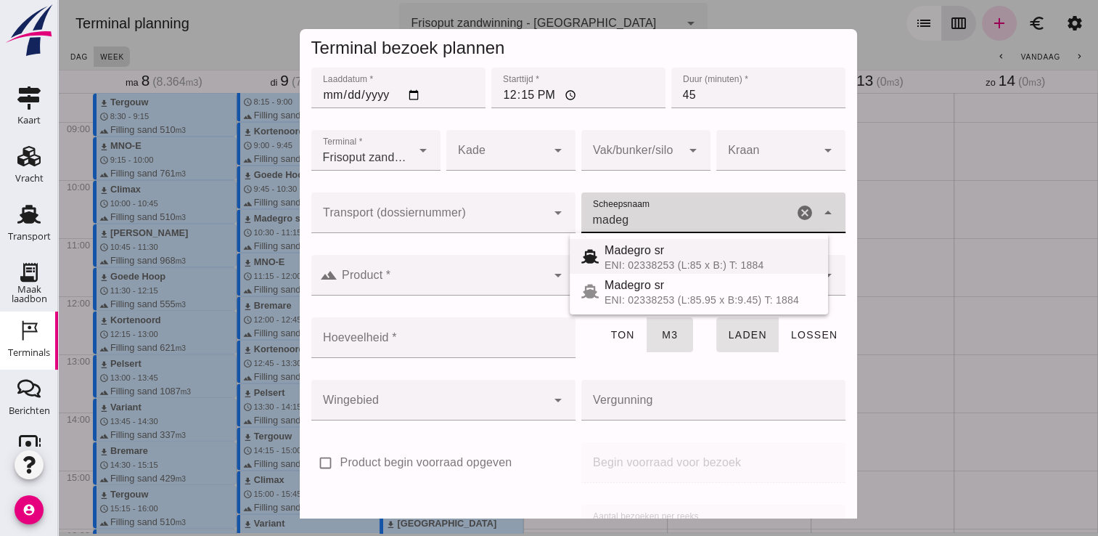
click at [656, 254] on span "Madegro sr" at bounding box center [635, 250] width 60 height 12
type input "Madegro sr"
type input "1138"
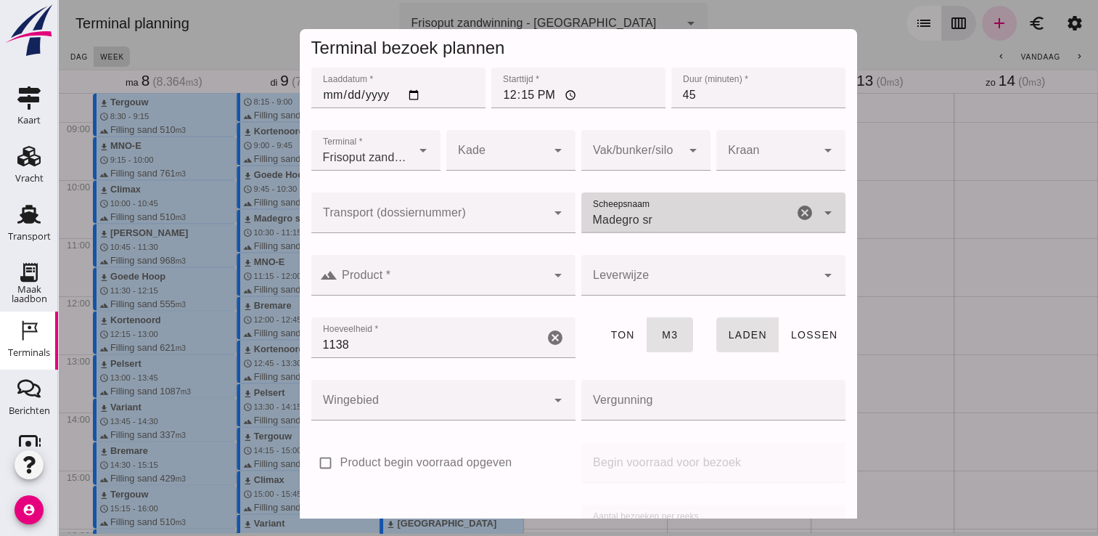
type input "Madegro sr"
click at [497, 278] on input "Product *" at bounding box center [441, 282] width 209 height 17
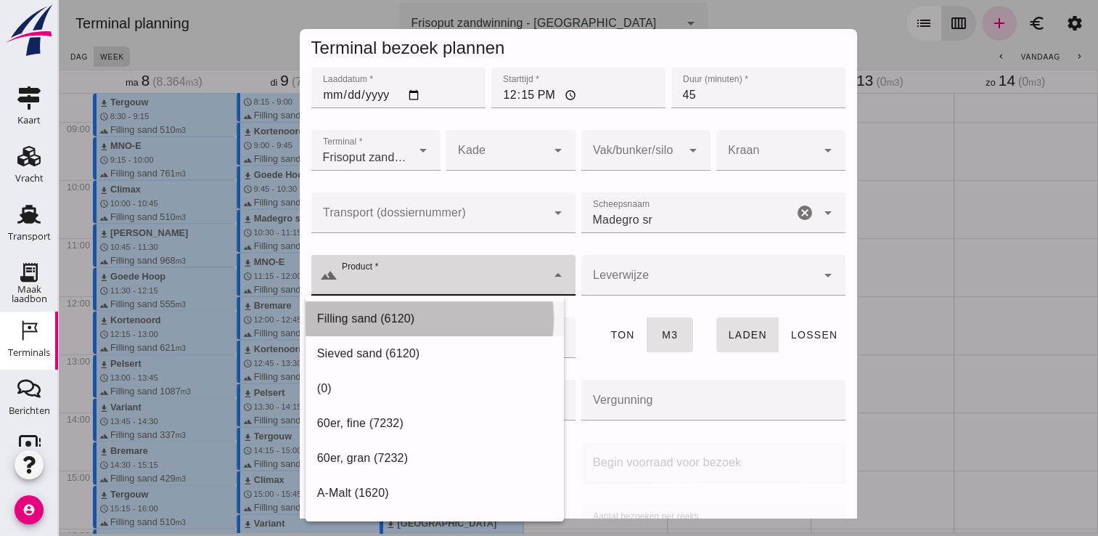
click at [422, 314] on div "Filling sand (6120)" at bounding box center [434, 318] width 235 height 17
type input "Filling sand (6120)"
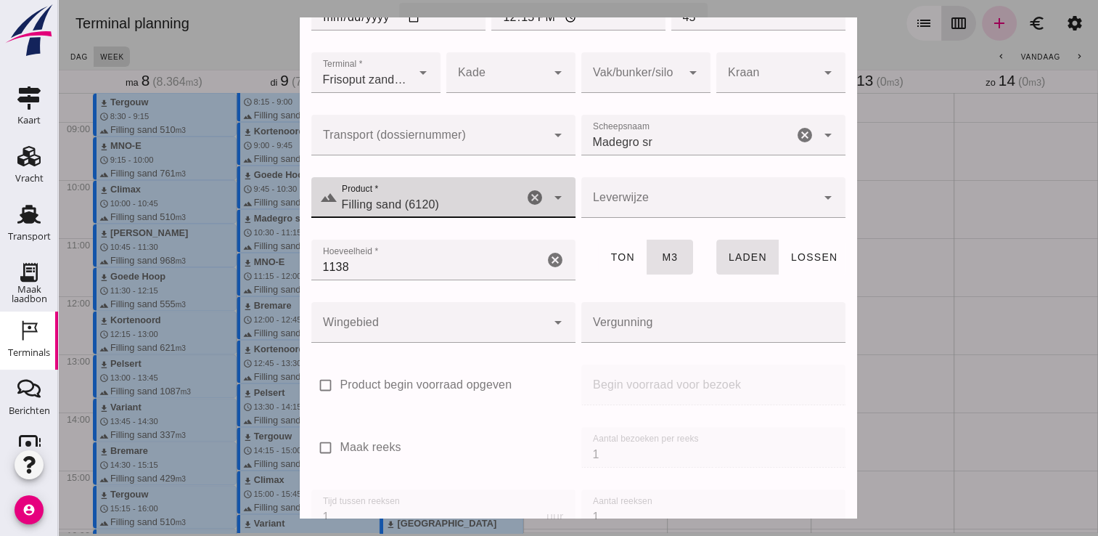
scroll to position [165, 0]
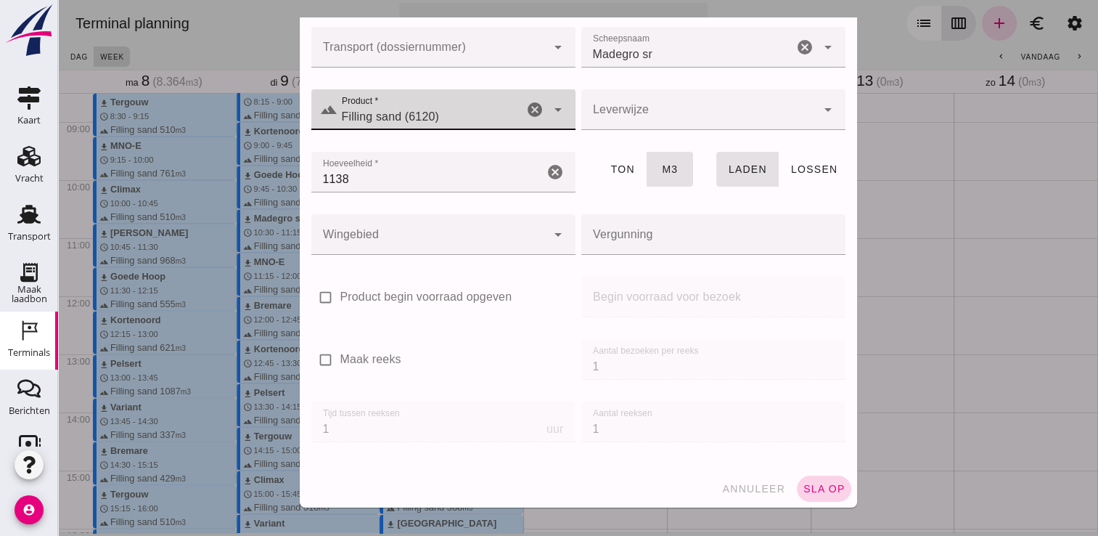
click at [812, 488] on span "sla op" at bounding box center [824, 489] width 43 height 12
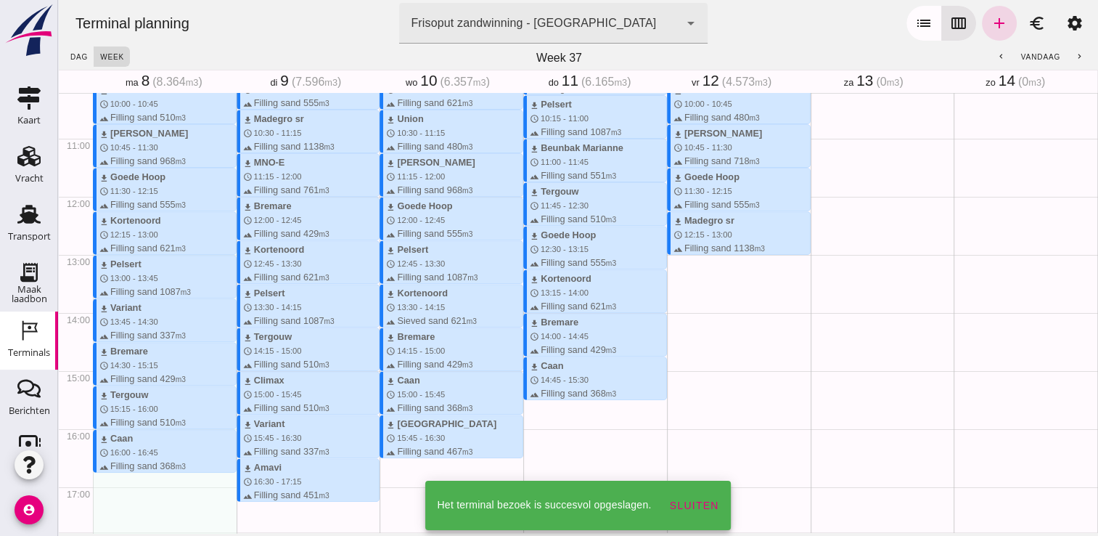
scroll to position [711, 0]
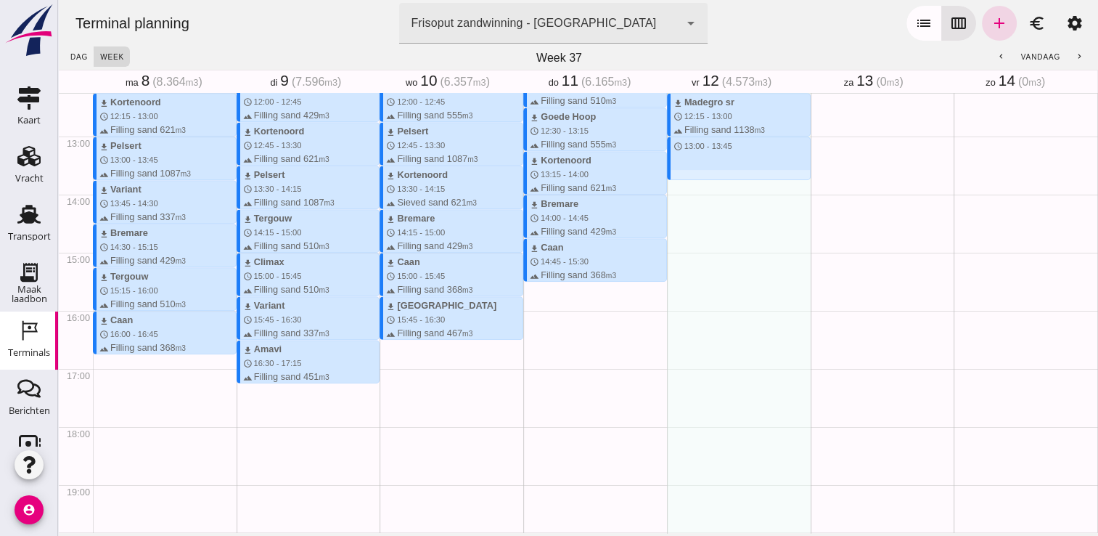
drag, startPoint x: 688, startPoint y: 137, endPoint x: 691, endPoint y: 185, distance: 48.0
click at [691, 185] on div "download Kortenoord schedule 7:45 - 8:30 terrain Filling sand 621 m3 download B…" at bounding box center [739, 78] width 144 height 1393
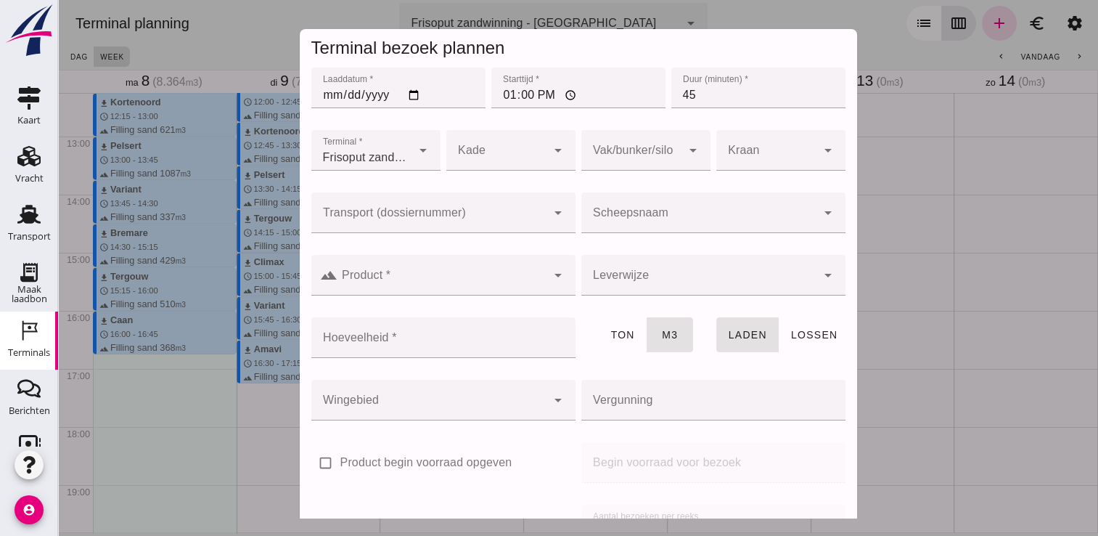
click at [656, 208] on div at bounding box center [698, 212] width 235 height 41
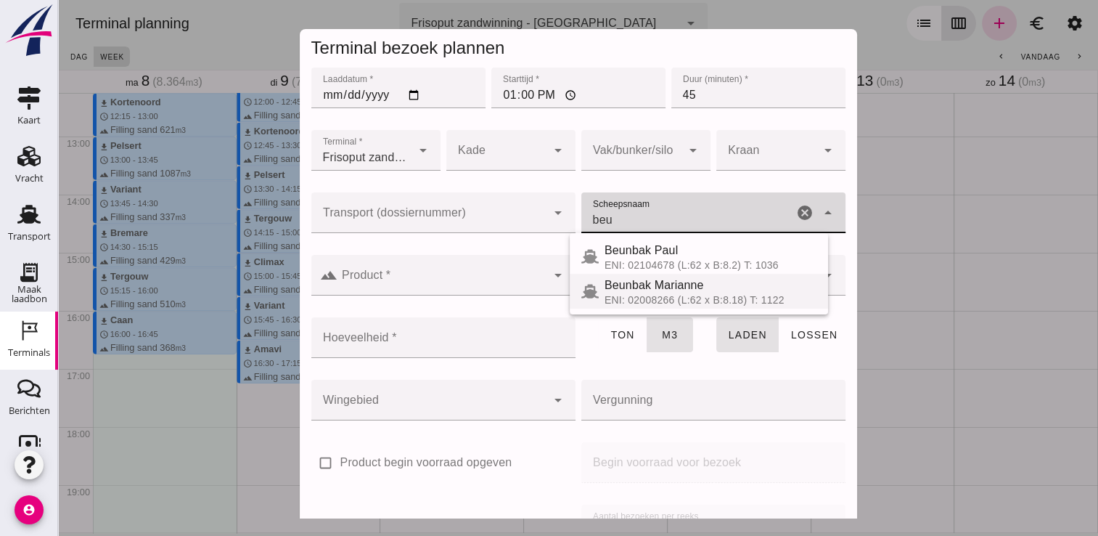
click at [701, 287] on span "Beunbak Marianne" at bounding box center [654, 285] width 99 height 12
type input "Beunbak Marianne"
type input "551"
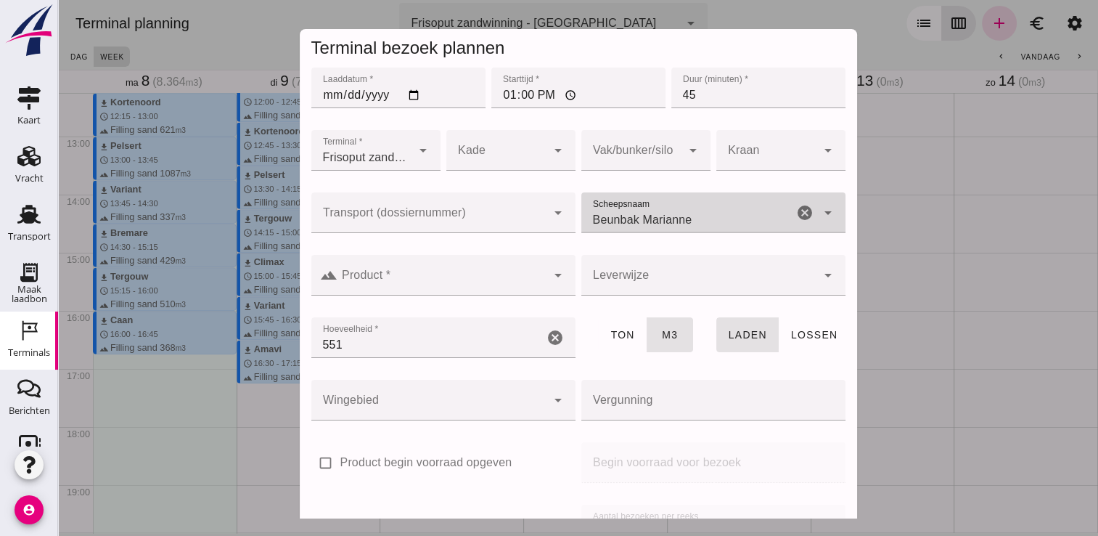
type input "Beunbak Marianne"
click at [488, 272] on div at bounding box center [441, 275] width 209 height 41
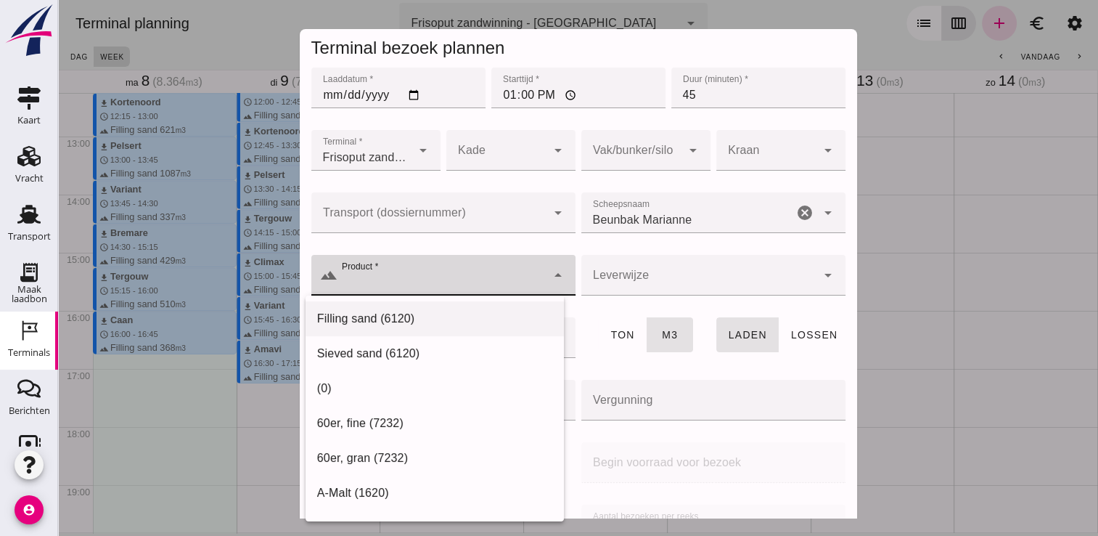
click at [467, 321] on div "Filling sand (6120)" at bounding box center [434, 318] width 235 height 17
type input "Filling sand (6120)"
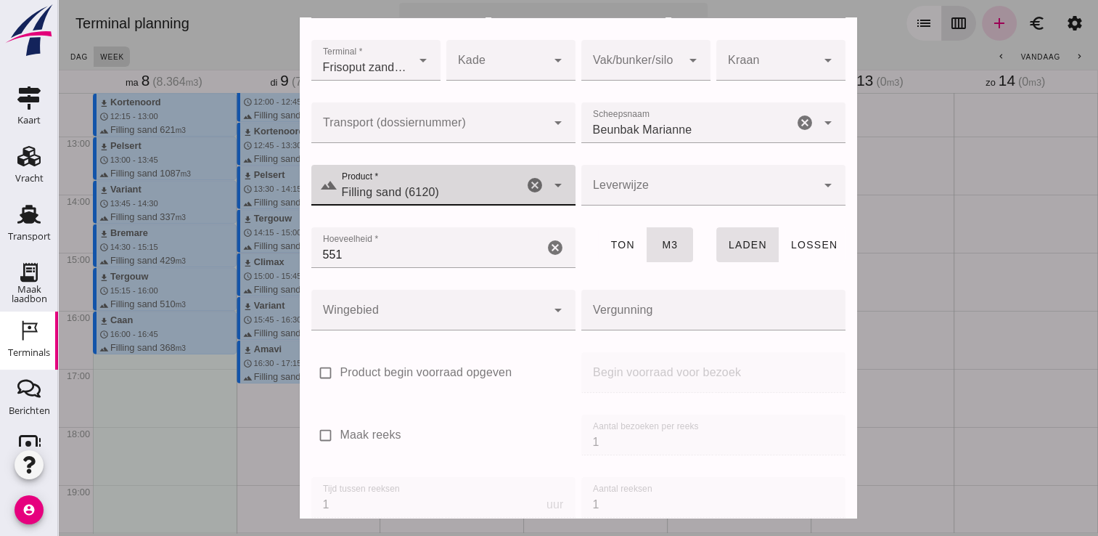
scroll to position [165, 0]
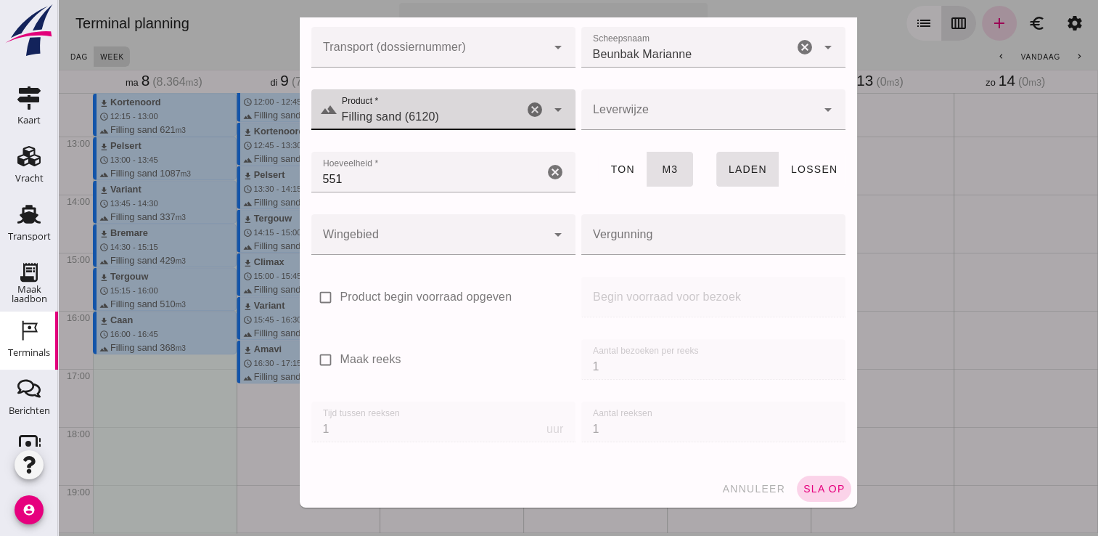
click at [805, 497] on button "sla op" at bounding box center [824, 488] width 54 height 26
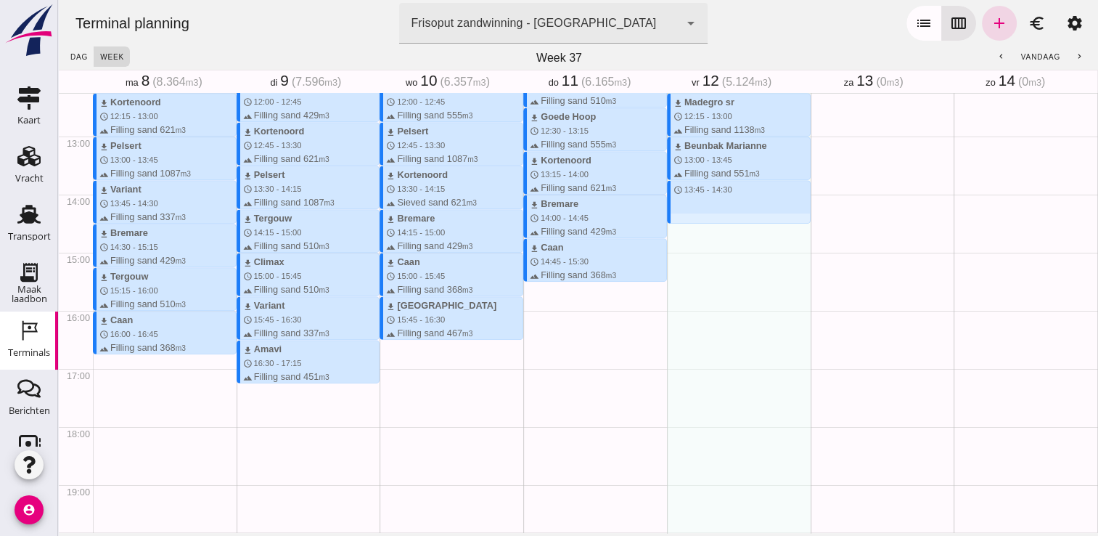
drag, startPoint x: 726, startPoint y: 184, endPoint x: 728, endPoint y: 221, distance: 37.1
click at [728, 221] on div "download Kortenoord schedule 7:45 - 8:30 terrain Filling sand 621 m3 download B…" at bounding box center [739, 78] width 144 height 1393
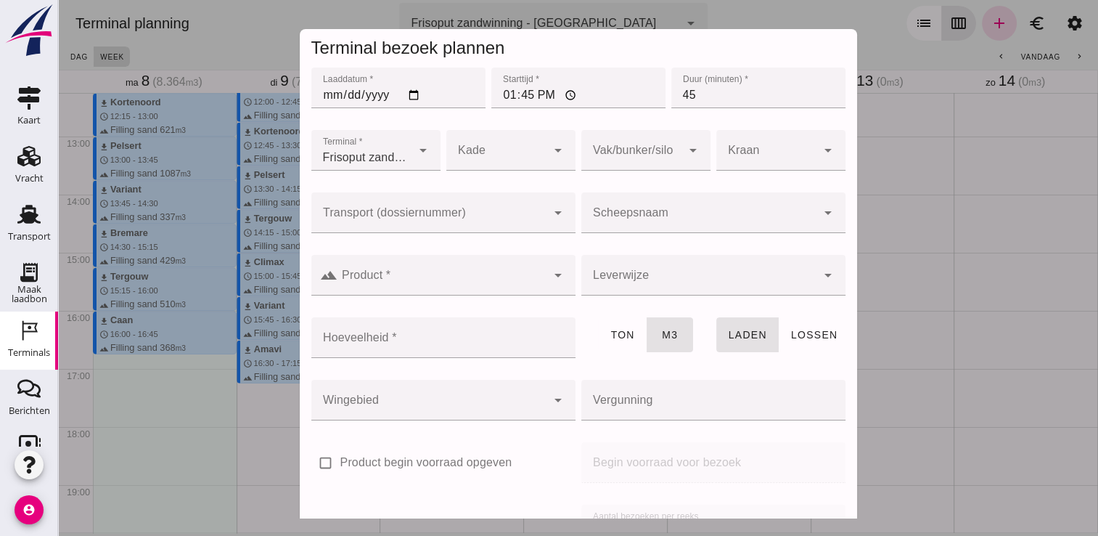
click at [668, 211] on input "Scheepsnaam" at bounding box center [698, 219] width 235 height 17
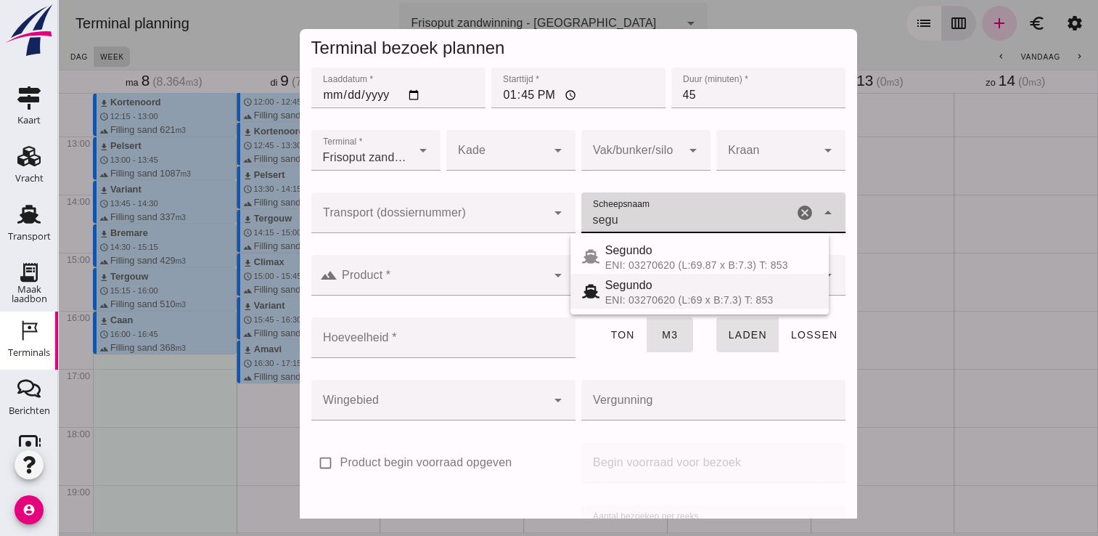
click at [636, 291] on span "Segundo" at bounding box center [628, 285] width 47 height 12
type input "Segundo"
type input "478"
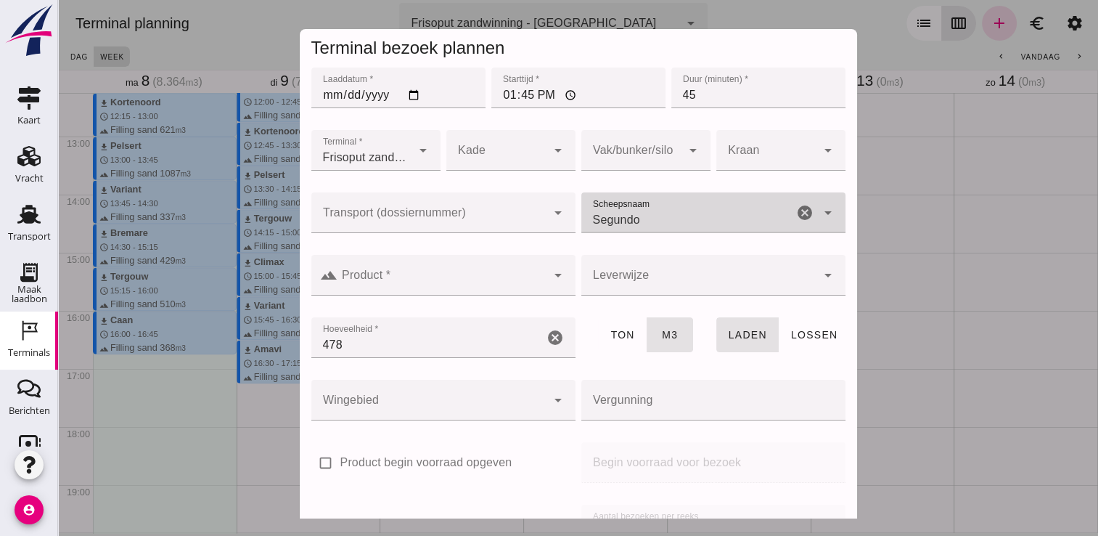
type input "Segundo"
click at [517, 283] on input "Product *" at bounding box center [441, 282] width 209 height 17
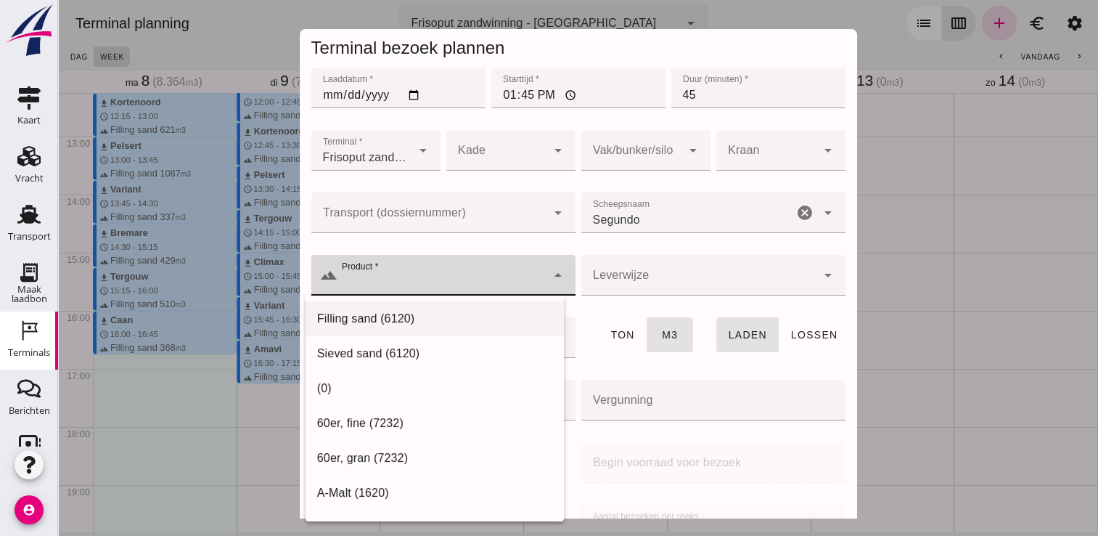
click at [487, 308] on div "Filling sand (6120)" at bounding box center [435, 318] width 258 height 35
type input "Filling sand (6120)"
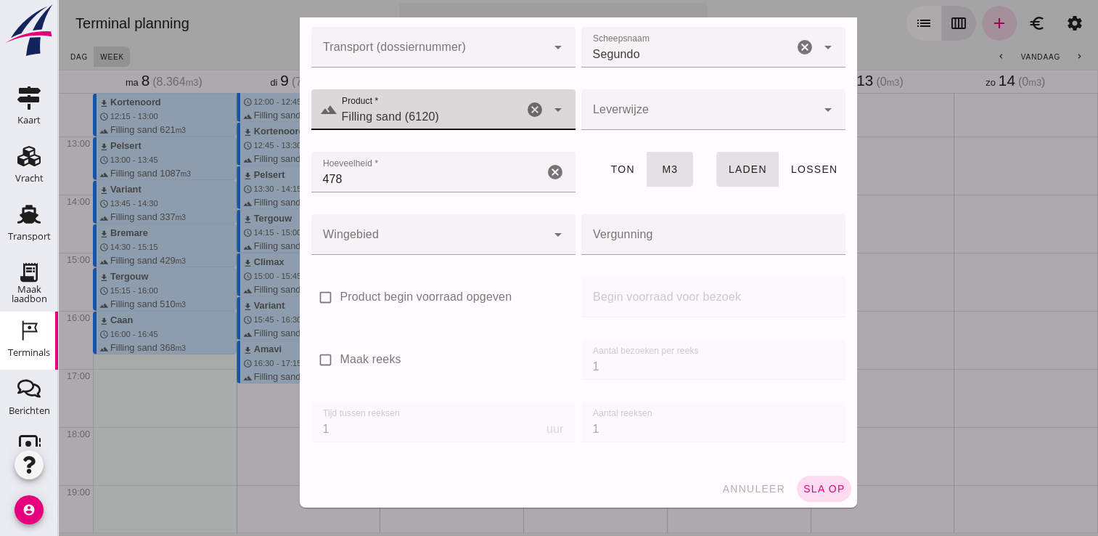
click at [818, 486] on span "sla op" at bounding box center [824, 489] width 43 height 12
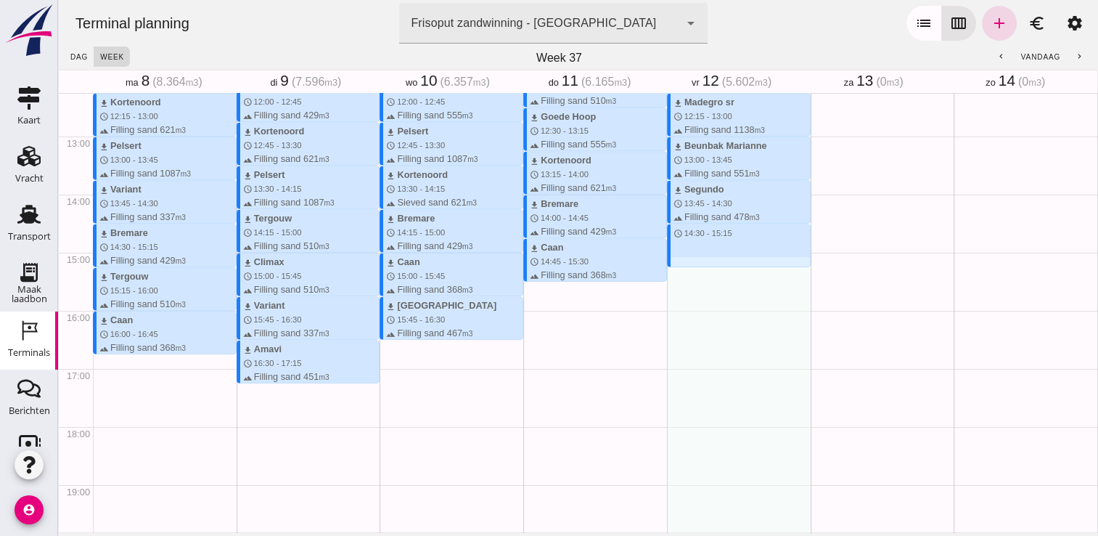
drag, startPoint x: 694, startPoint y: 226, endPoint x: 692, endPoint y: 263, distance: 37.8
click at [692, 263] on div "download Kortenoord schedule 7:45 - 8:30 terrain Filling sand 621 m3 download B…" at bounding box center [739, 78] width 144 height 1393
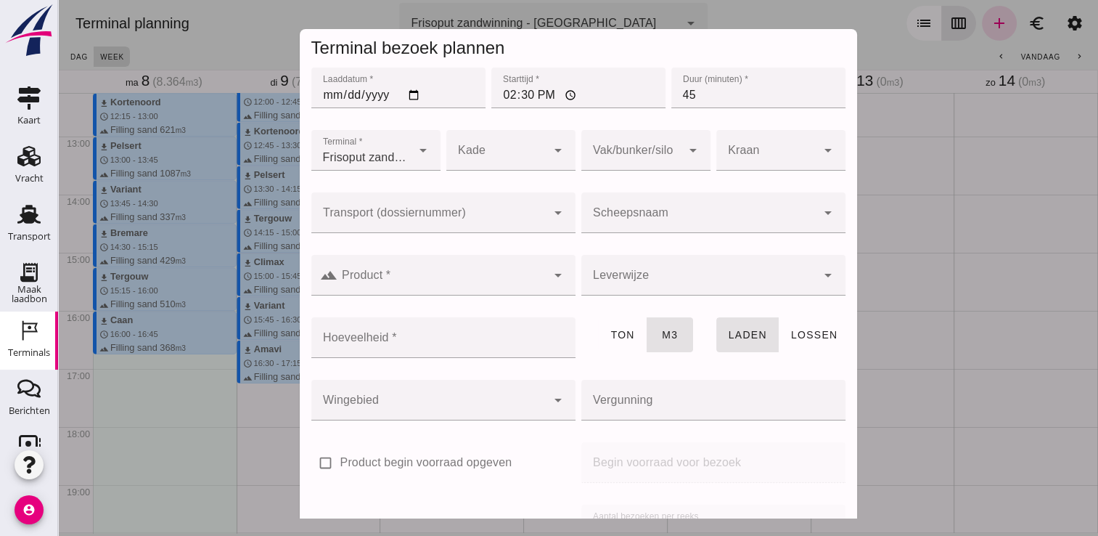
click at [713, 206] on div at bounding box center [698, 212] width 235 height 41
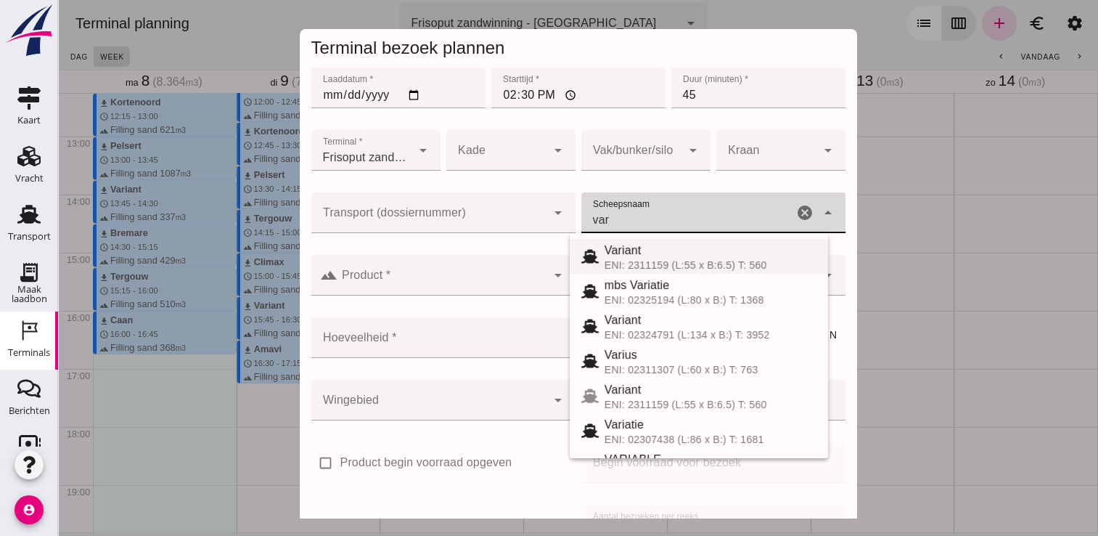
click at [653, 259] on div "ENI: 2311159 (L:55 x B:6.5) T: 560" at bounding box center [711, 265] width 212 height 12
type input "Variant"
type input "337"
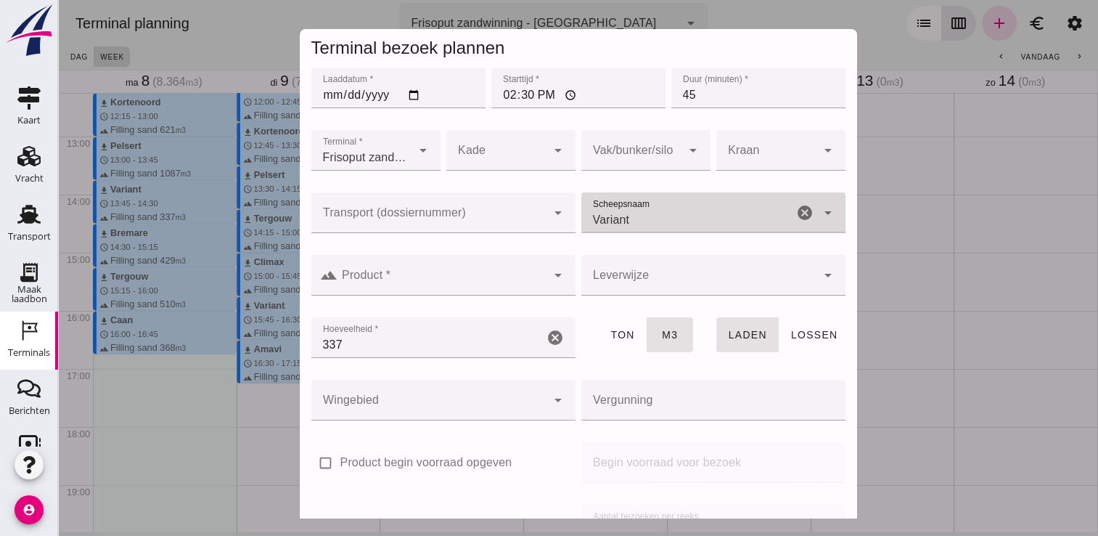
type input "Variant"
click at [520, 283] on input "Product *" at bounding box center [441, 282] width 209 height 17
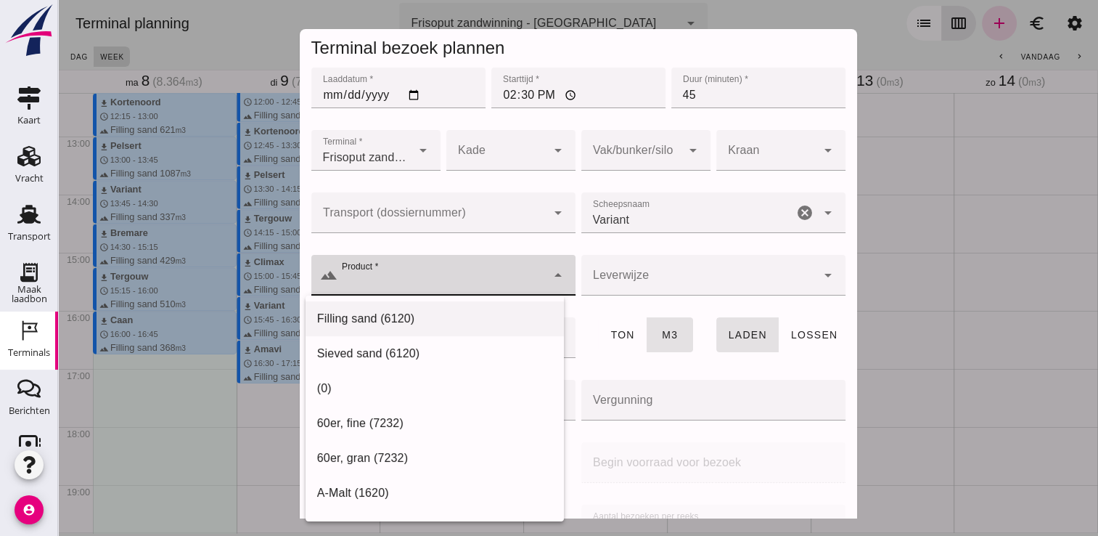
click at [483, 316] on div "Filling sand (6120)" at bounding box center [434, 318] width 235 height 17
type input "Filling sand (6120)"
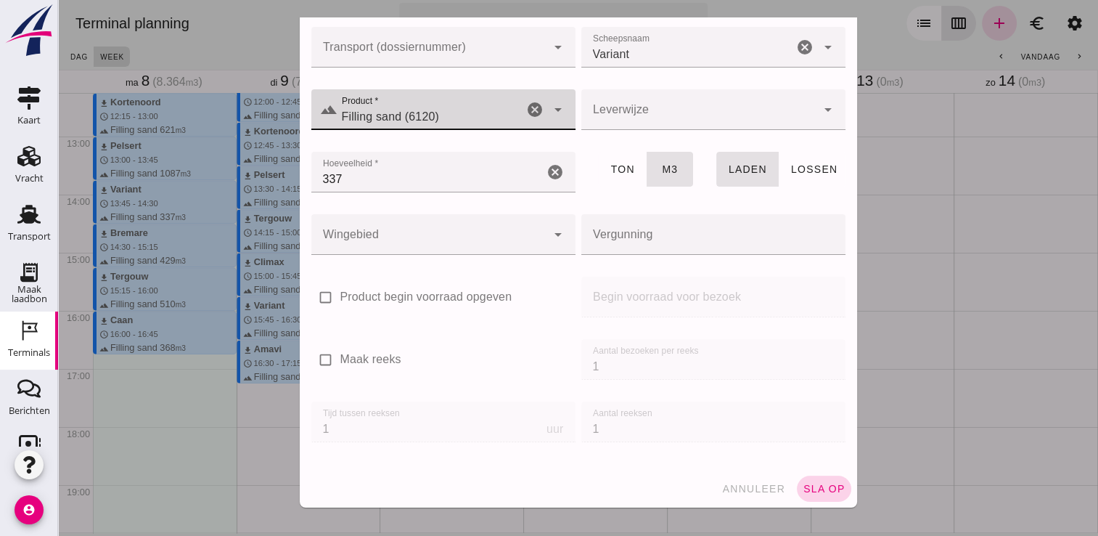
click at [816, 489] on span "sla op" at bounding box center [824, 489] width 43 height 12
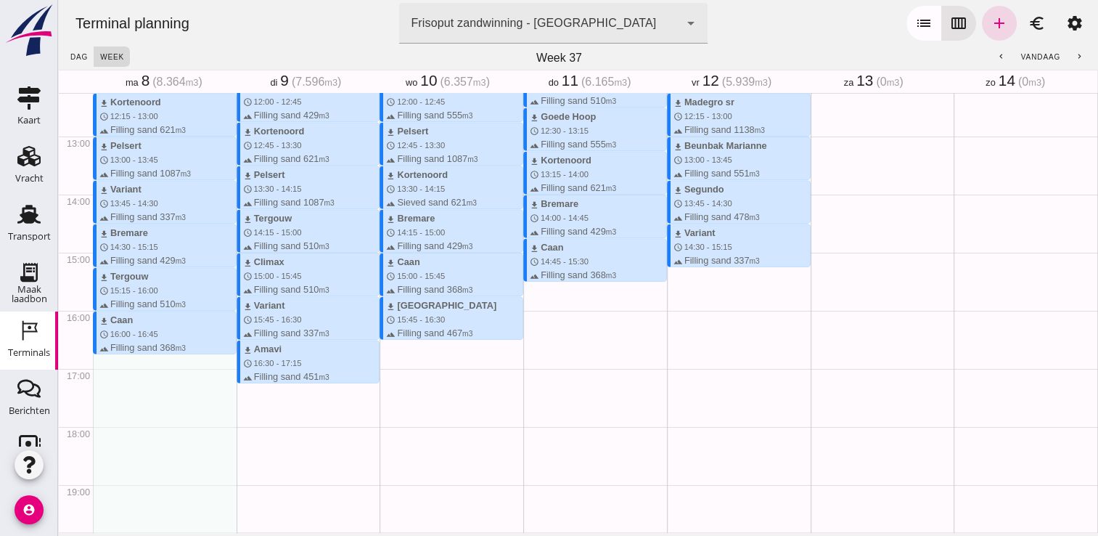
drag, startPoint x: 690, startPoint y: 269, endPoint x: 688, endPoint y: 308, distance: 38.5
click at [689, 308] on div "download Kortenoord schedule 7:45 - 8:30 terrain Filling sand 621 m3 download B…" at bounding box center [739, 78] width 144 height 1393
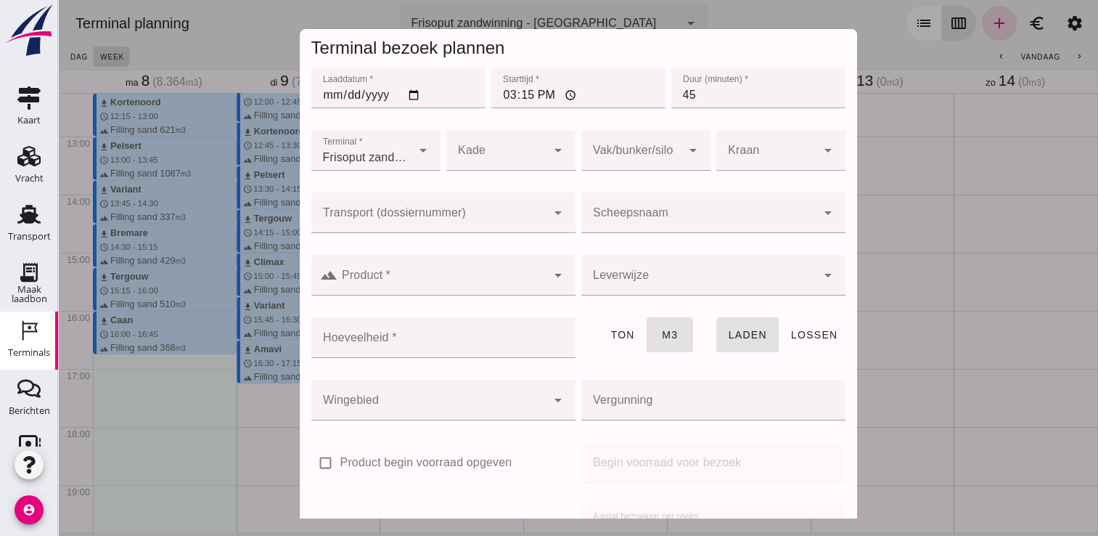
click at [644, 216] on input "Scheepsnaam" at bounding box center [698, 219] width 235 height 17
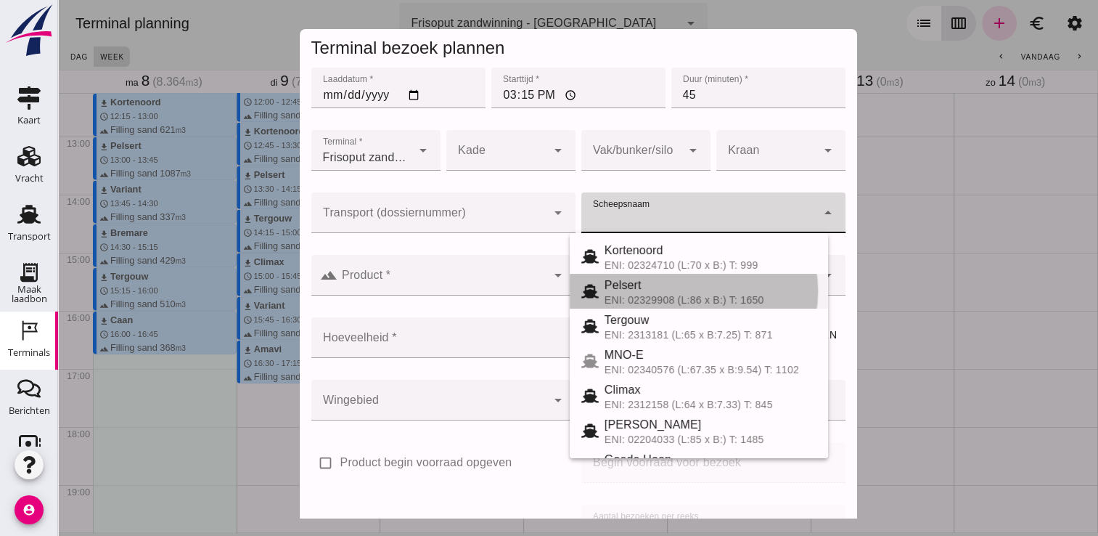
click at [636, 296] on div "ENI: 02329908 (L:86 x B:) T: 1650" at bounding box center [711, 300] width 212 height 12
type input "Pelsert"
type input "1087"
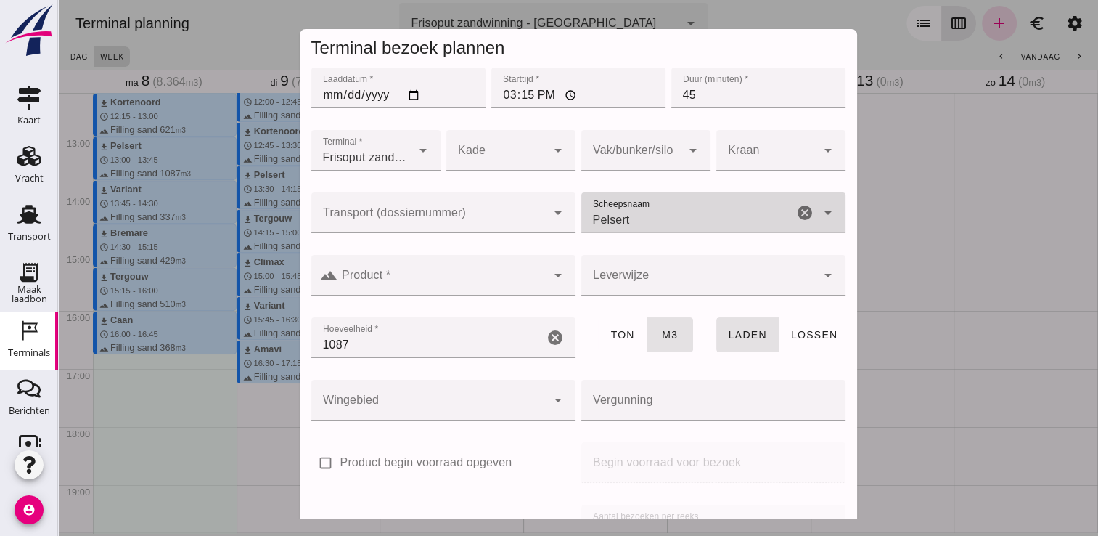
click at [519, 286] on input "Product *" at bounding box center [441, 282] width 209 height 17
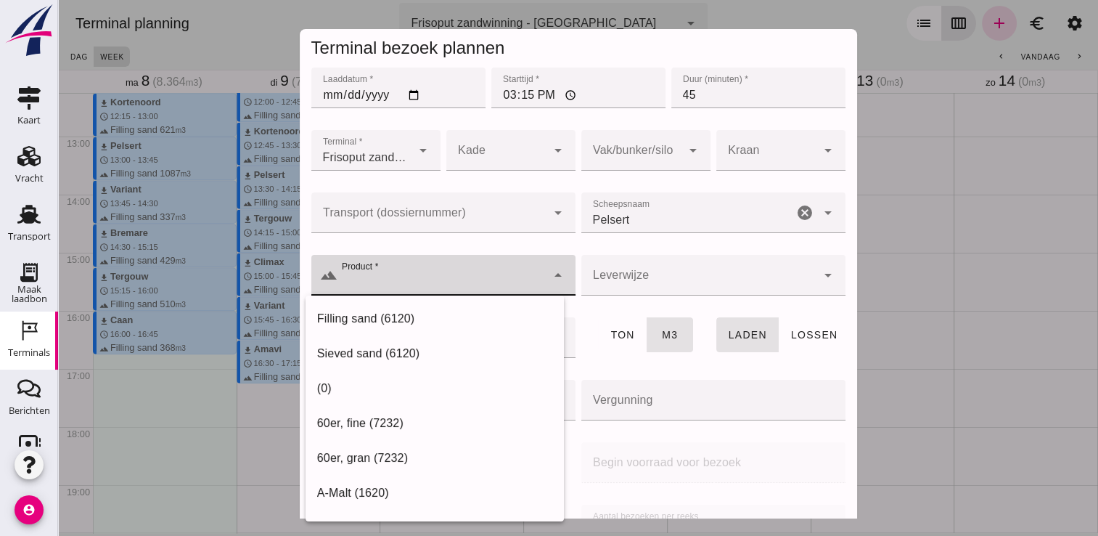
click at [481, 316] on div "Filling sand (6120)" at bounding box center [434, 318] width 235 height 17
type input "Filling sand (6120)"
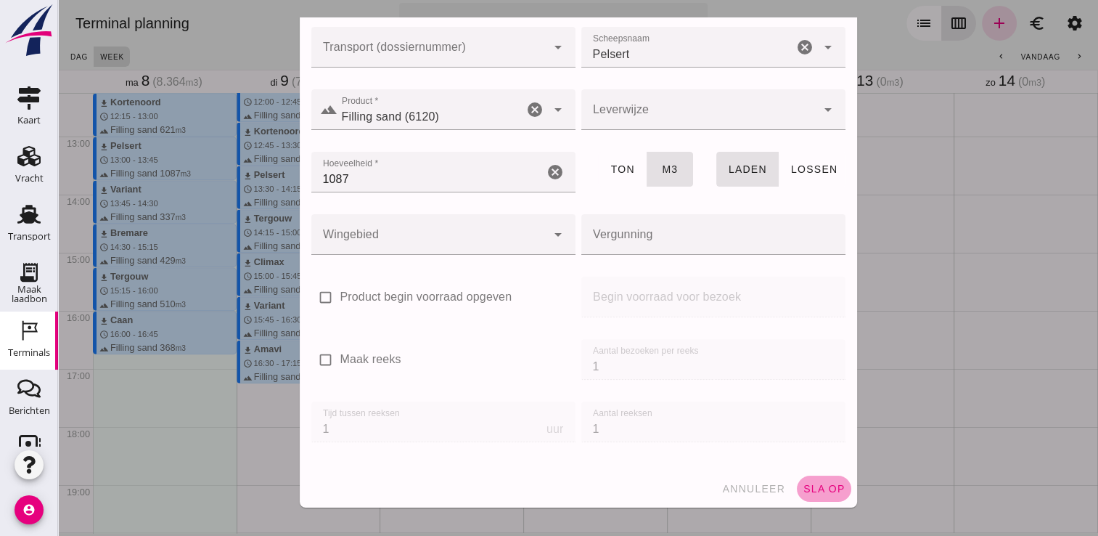
click at [803, 486] on span "sla op" at bounding box center [824, 489] width 43 height 12
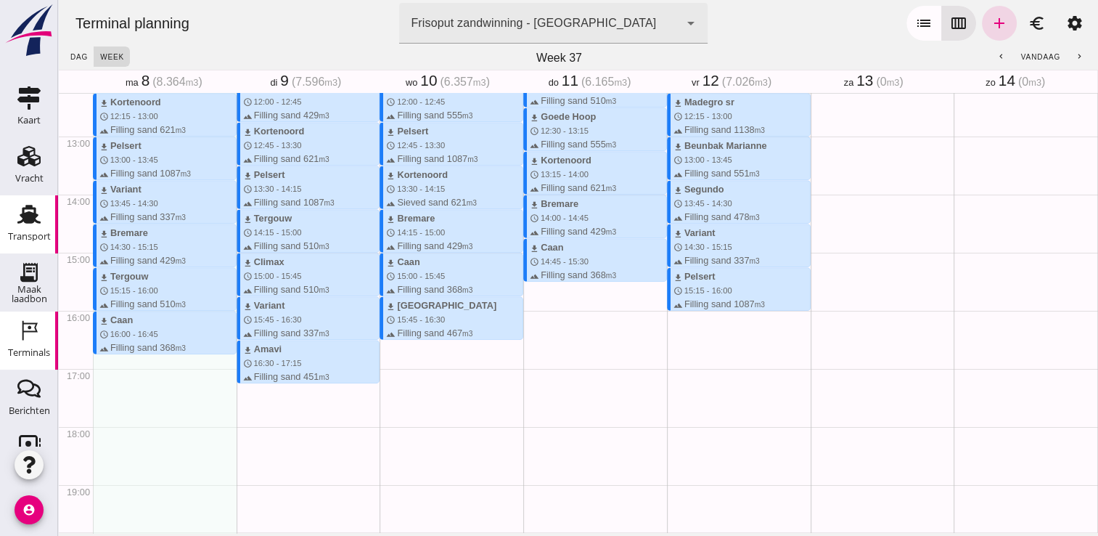
click at [17, 220] on icon "Transport" at bounding box center [28, 213] width 23 height 23
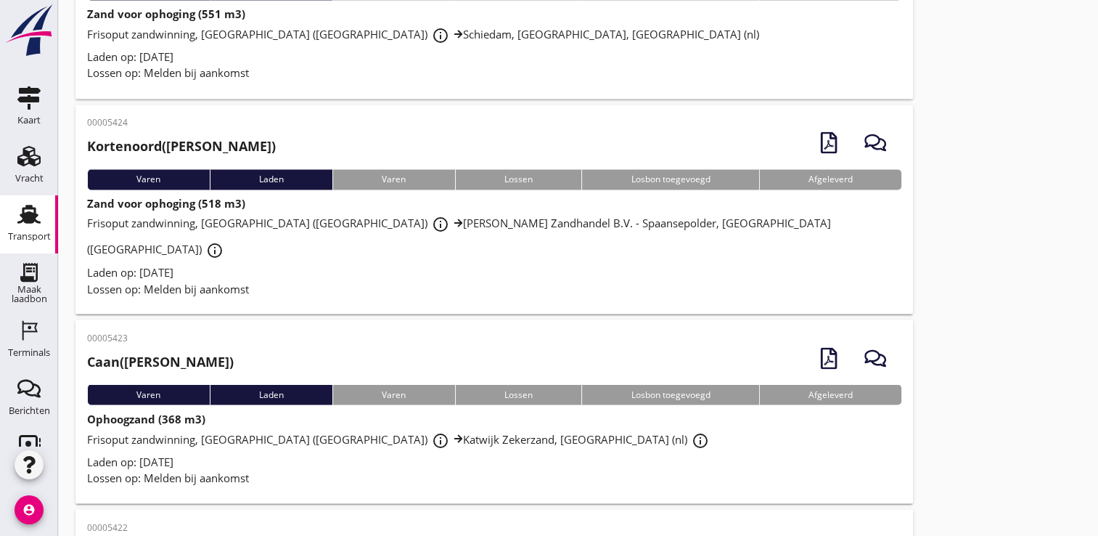
scroll to position [2478, 0]
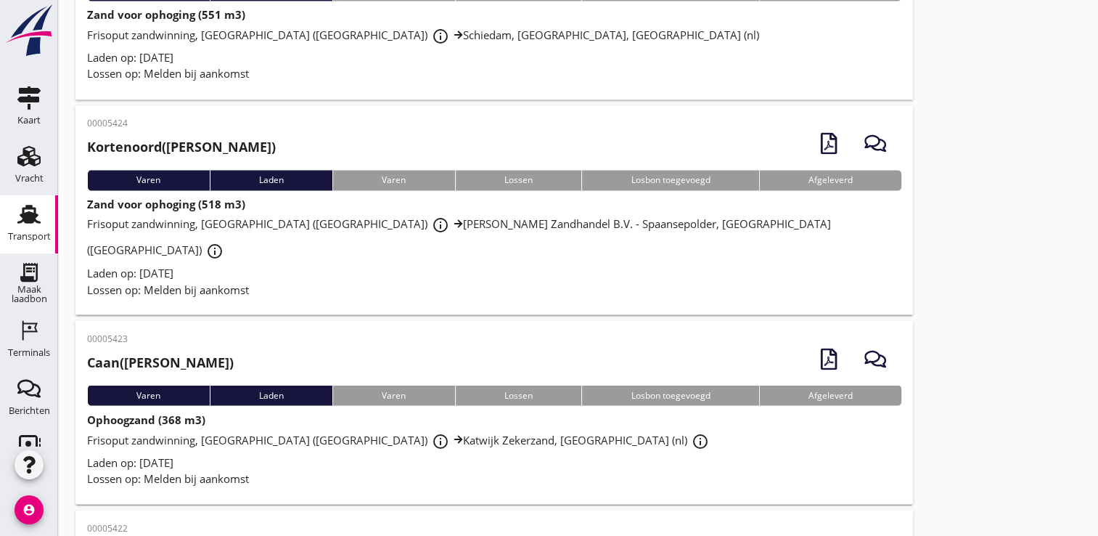
click at [32, 494] on div "account_circle" at bounding box center [29, 513] width 58 height 45
click at [35, 499] on icon "account_circle" at bounding box center [29, 509] width 29 height 29
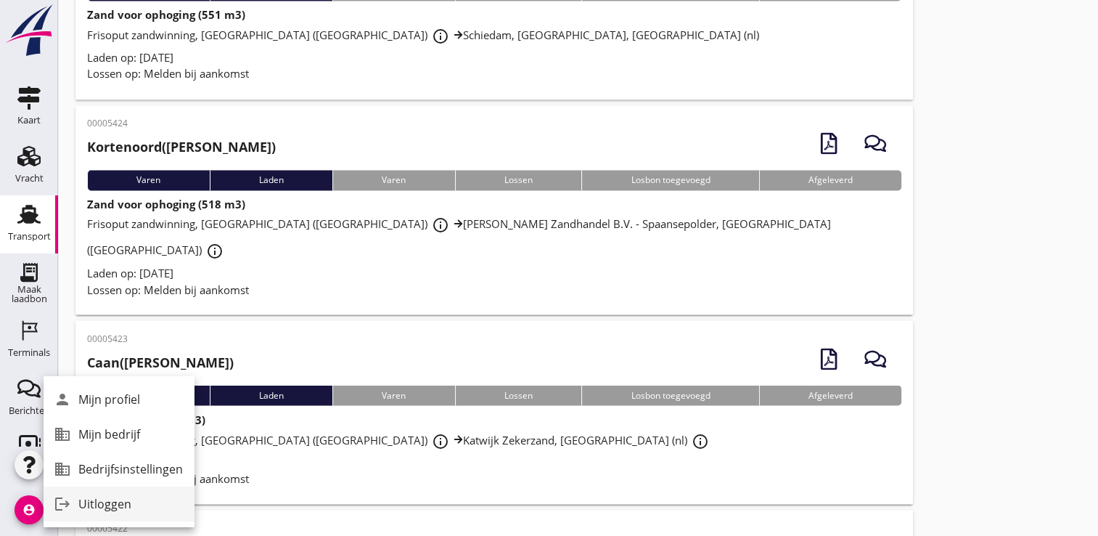
click at [77, 512] on div "logout" at bounding box center [63, 503] width 30 height 29
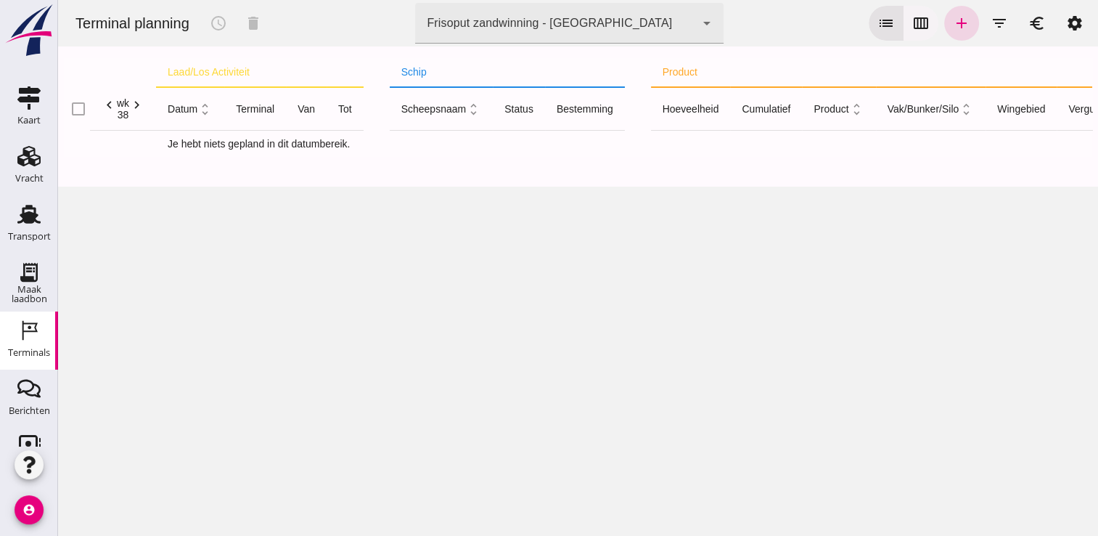
click at [912, 18] on icon "calendar_view_week" at bounding box center [920, 23] width 17 height 17
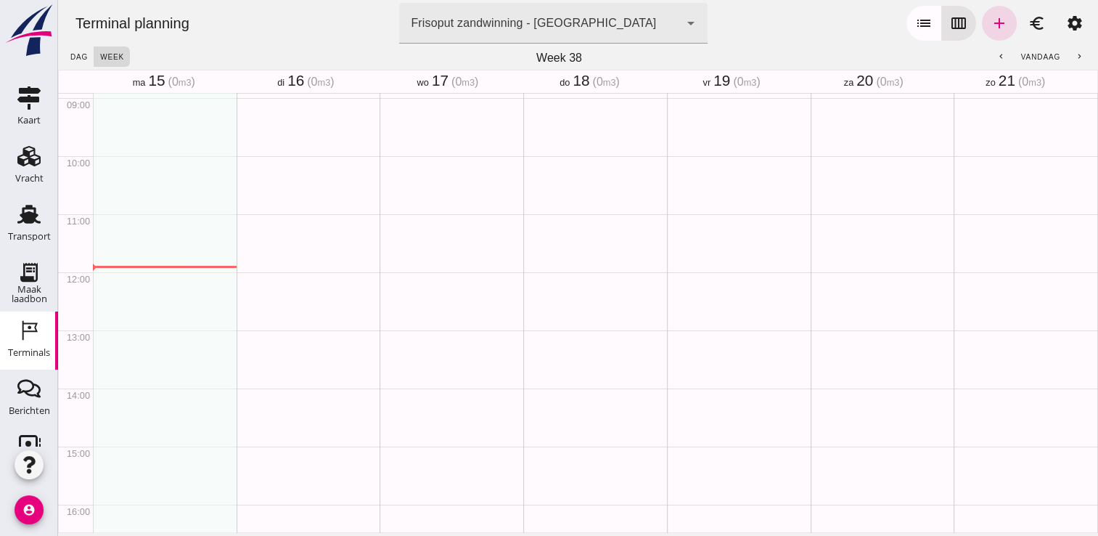
scroll to position [276, 0]
click at [988, 50] on button "chevron_left" at bounding box center [1001, 56] width 26 height 20
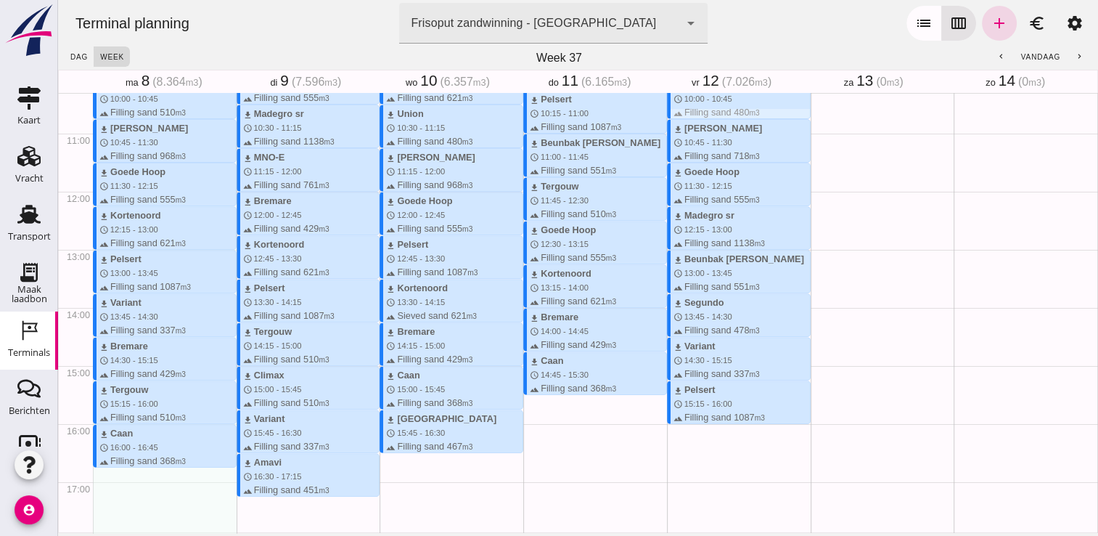
scroll to position [494, 0]
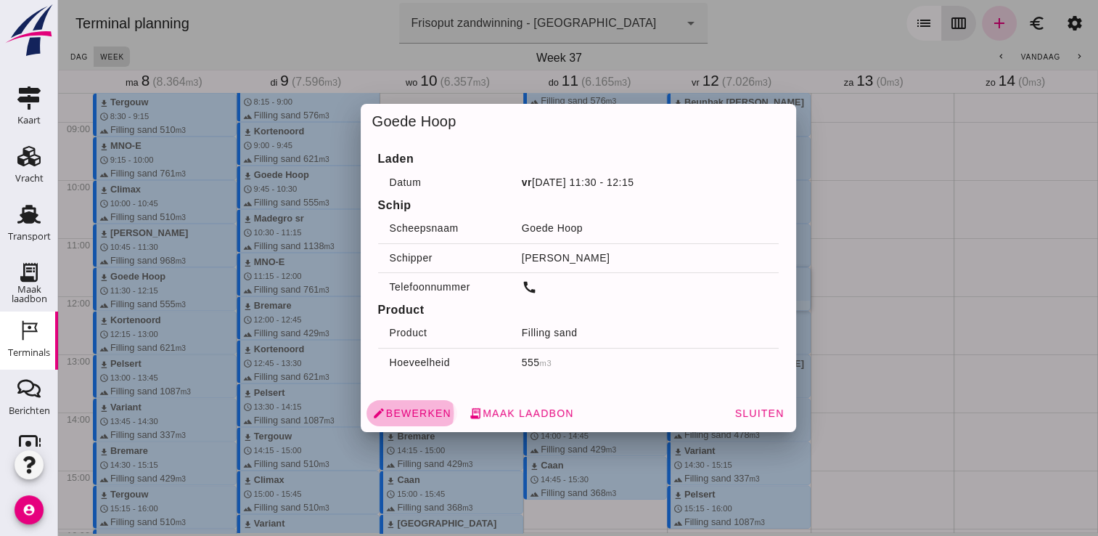
drag, startPoint x: 723, startPoint y: 286, endPoint x: 416, endPoint y: 412, distance: 331.9
click at [416, 412] on span "edit Bewerken" at bounding box center [411, 412] width 79 height 13
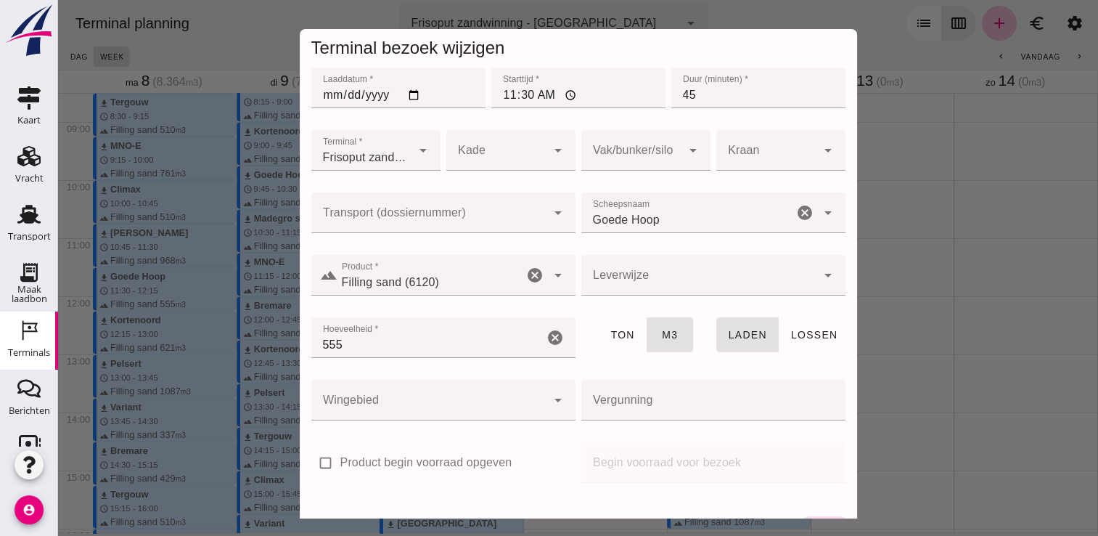
click at [411, 158] on div "arrow_drop_down" at bounding box center [421, 150] width 20 height 41
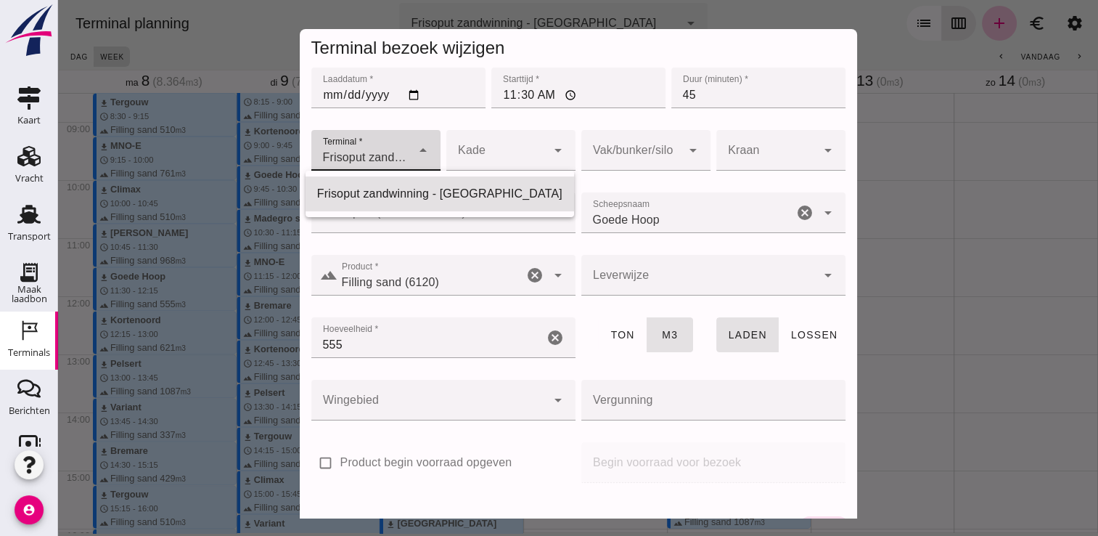
scroll to position [0, 123]
click at [382, 145] on div "Frisoput zandwinning - Rotterdam 22d9c4b0-3327-4848-a2e8-42b45b0cbf8b" at bounding box center [361, 150] width 100 height 41
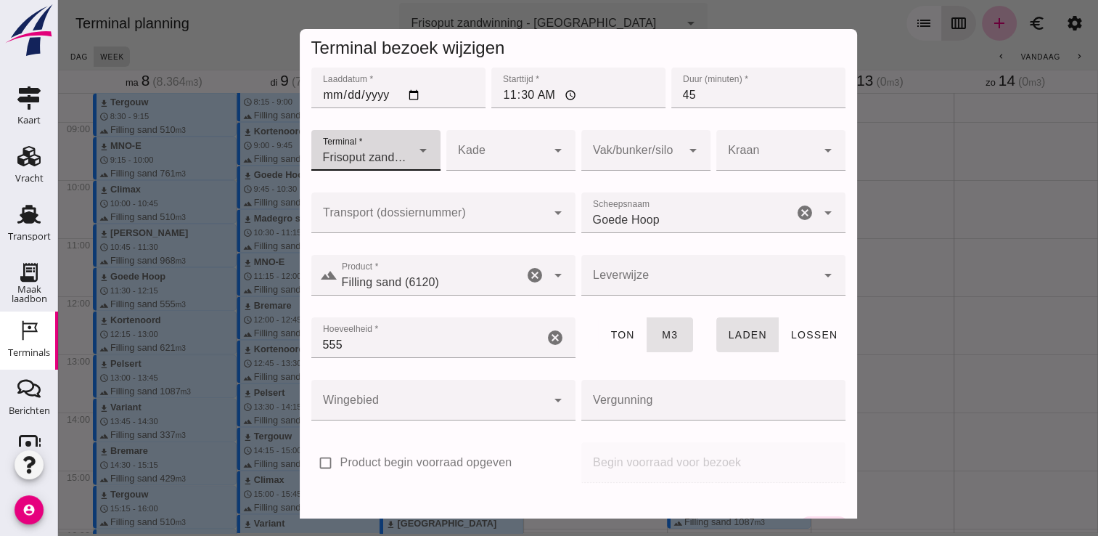
click at [467, 280] on input "Filling sand (6120)" at bounding box center [430, 282] width 186 height 17
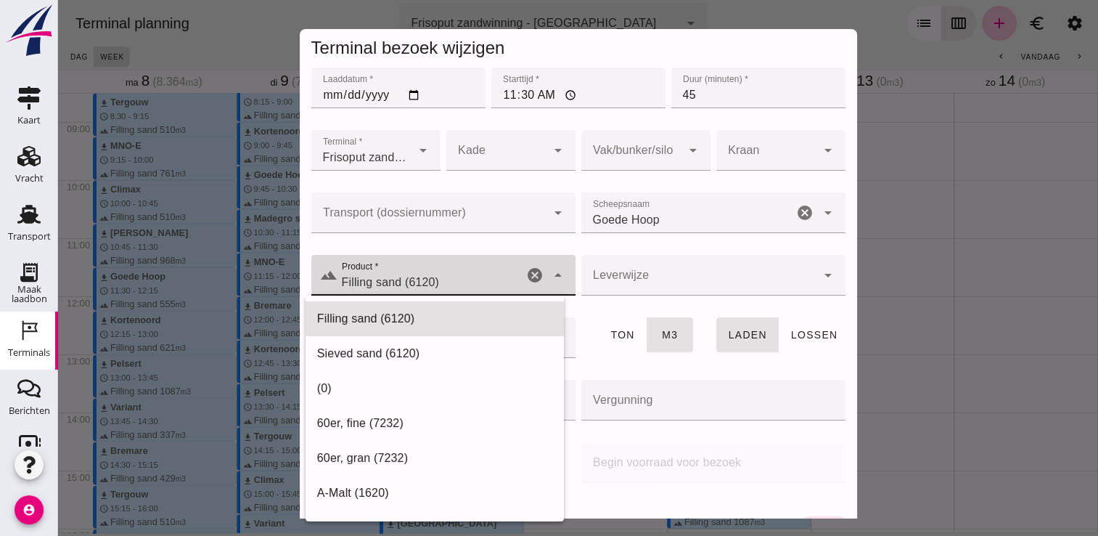
scroll to position [0, 0]
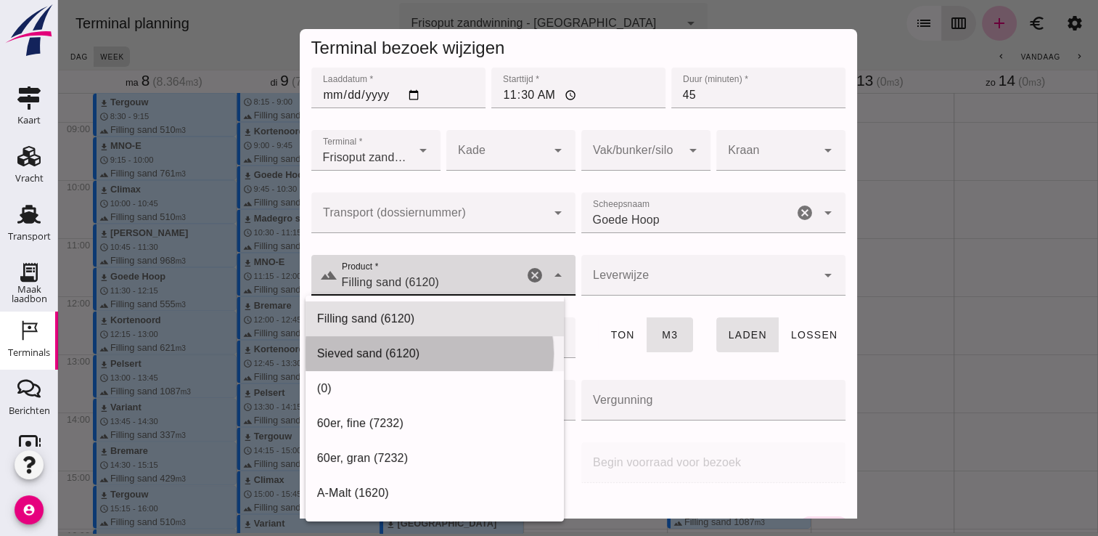
click at [450, 361] on div "Sieved sand (6120)" at bounding box center [434, 353] width 235 height 17
type input "Sieved sand (6120)"
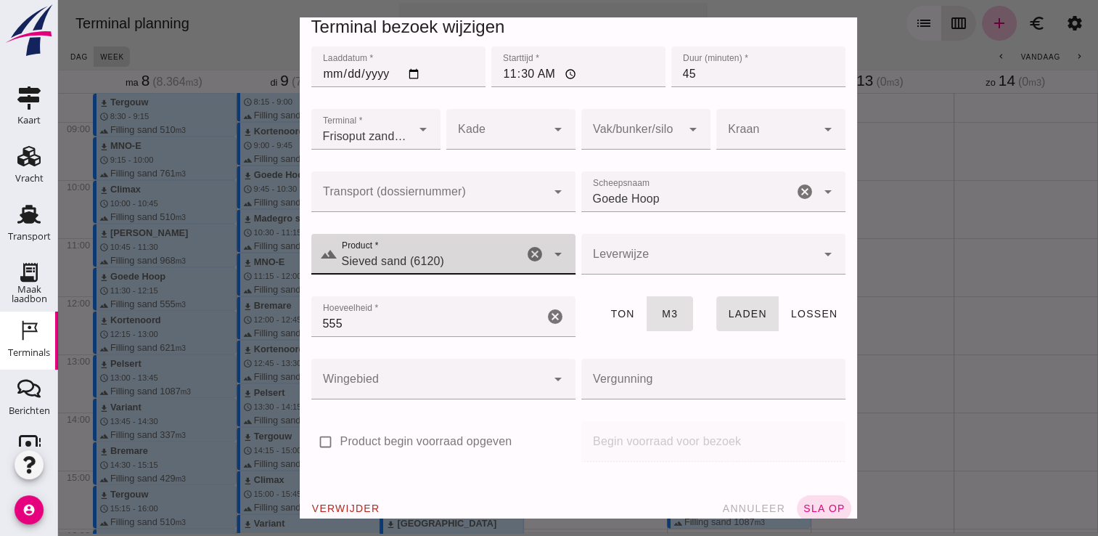
scroll to position [41, 0]
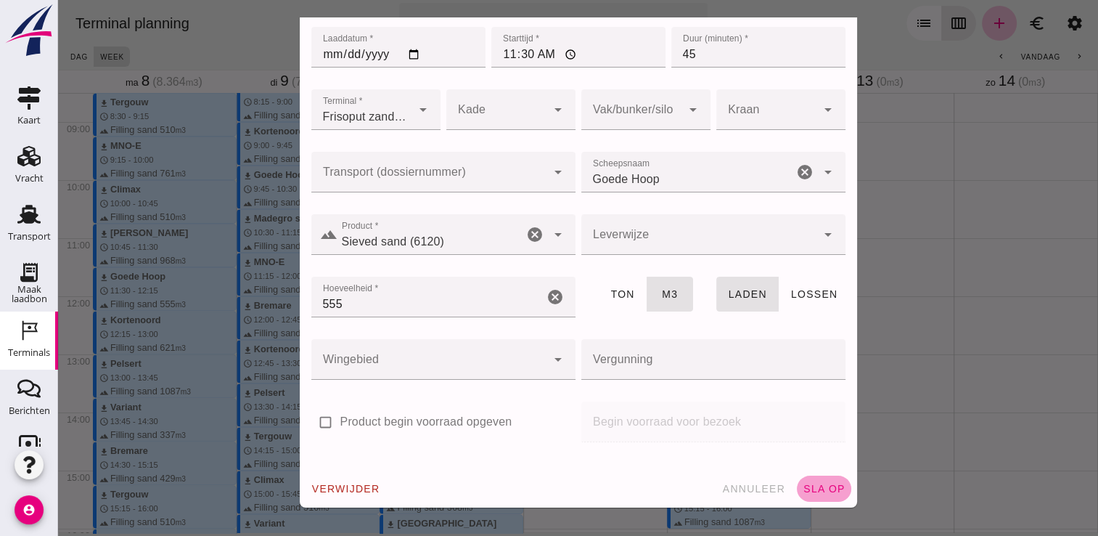
click at [819, 475] on button "sla op" at bounding box center [824, 488] width 54 height 26
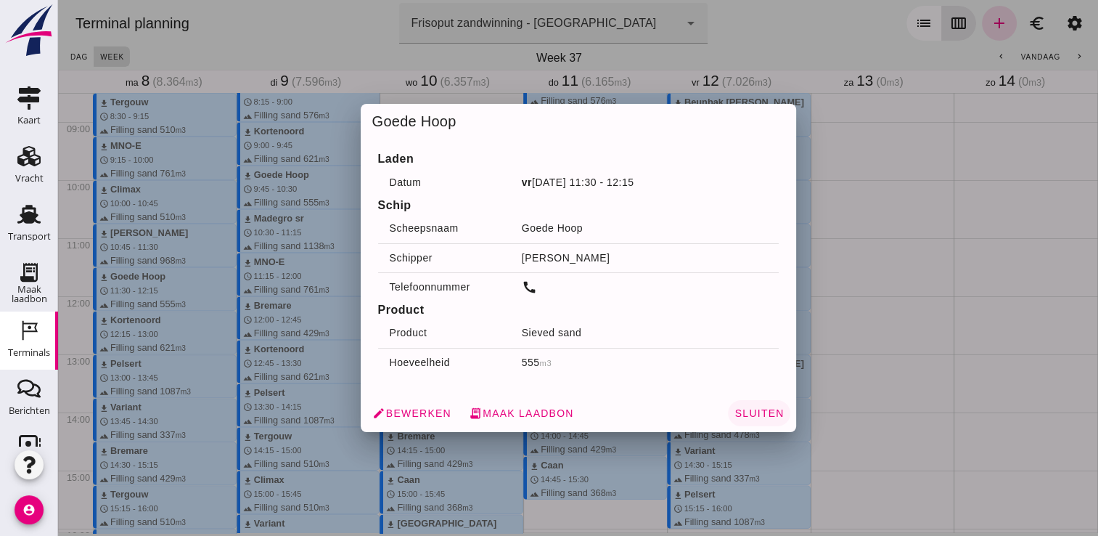
click at [740, 414] on span "Sluiten" at bounding box center [759, 413] width 50 height 12
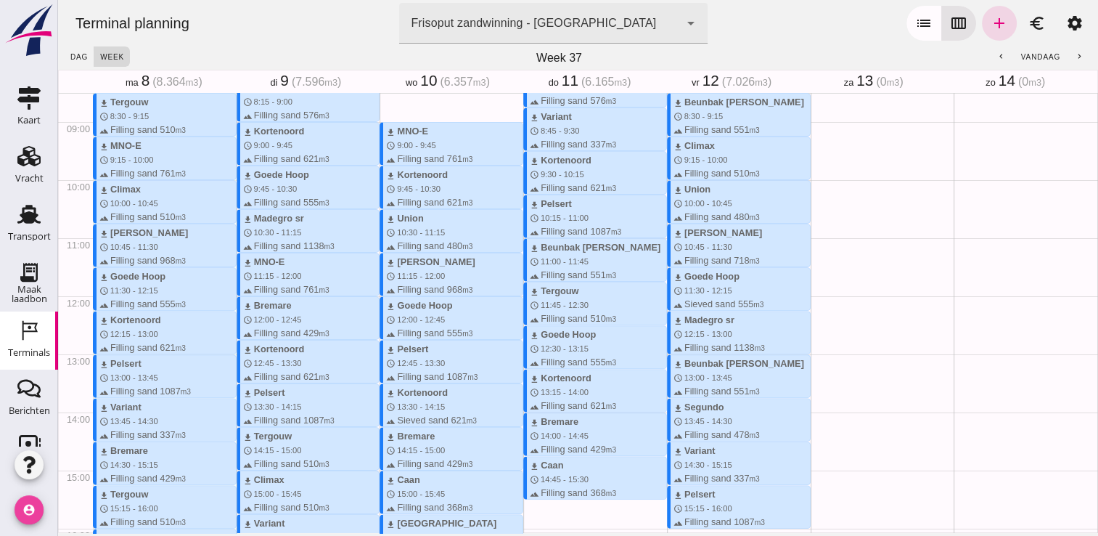
click at [28, 511] on icon "account_circle" at bounding box center [29, 509] width 29 height 29
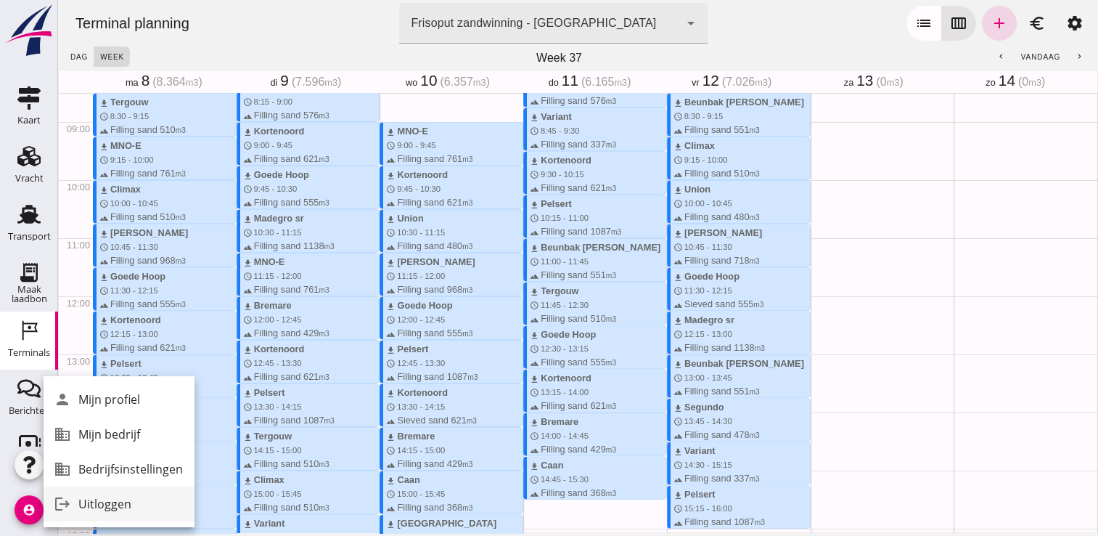
click at [85, 513] on link "logout Uitloggen" at bounding box center [119, 503] width 151 height 35
